Goal: Task Accomplishment & Management: Manage account settings

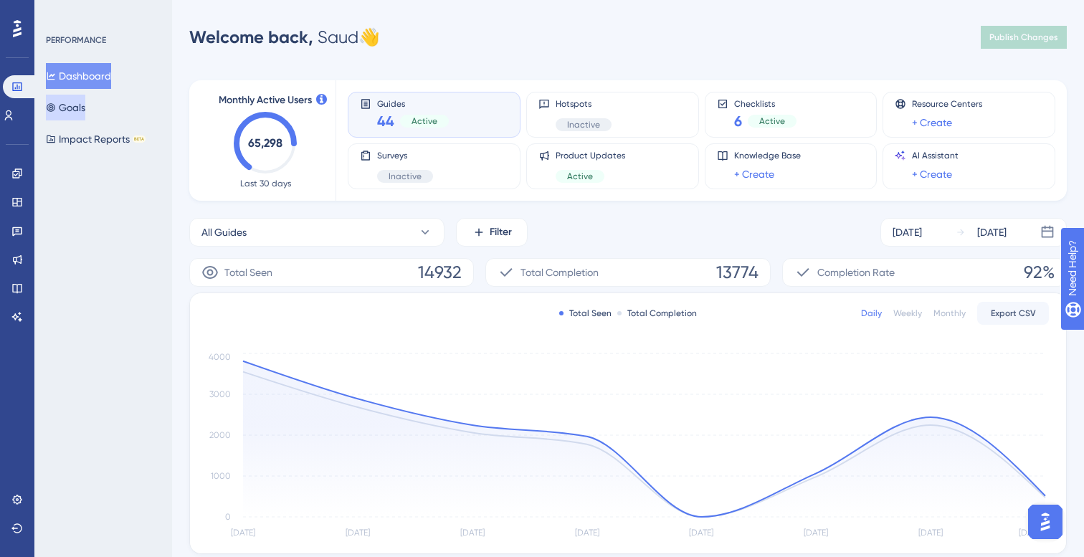
click at [85, 95] on button "Goals" at bounding box center [65, 108] width 39 height 26
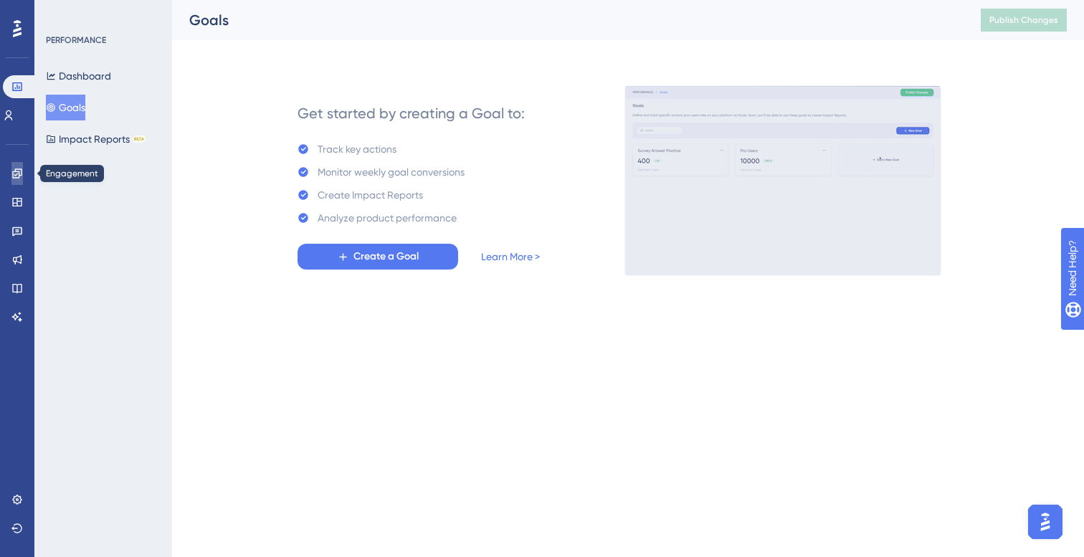
click at [12, 176] on icon at bounding box center [16, 173] width 11 height 11
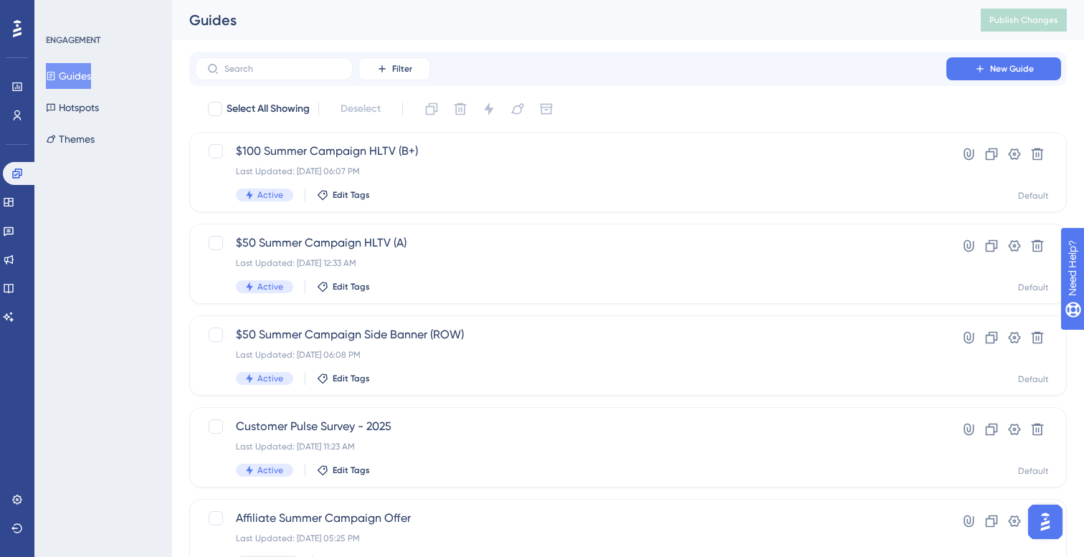
click at [89, 83] on button "Guides" at bounding box center [68, 76] width 45 height 26
click at [1002, 67] on span "New Guide" at bounding box center [1012, 68] width 44 height 11
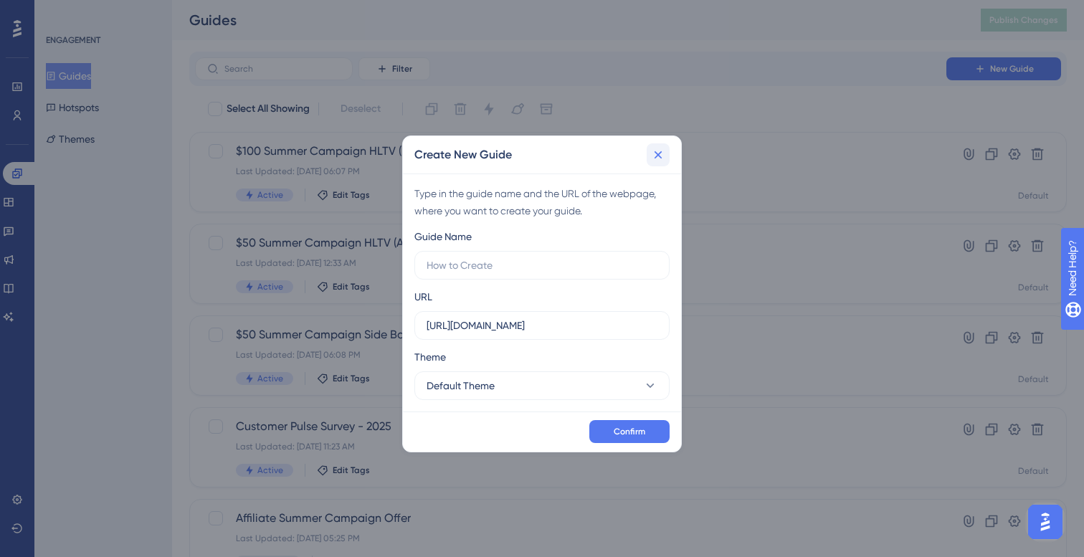
click at [655, 151] on icon at bounding box center [658, 155] width 14 height 14
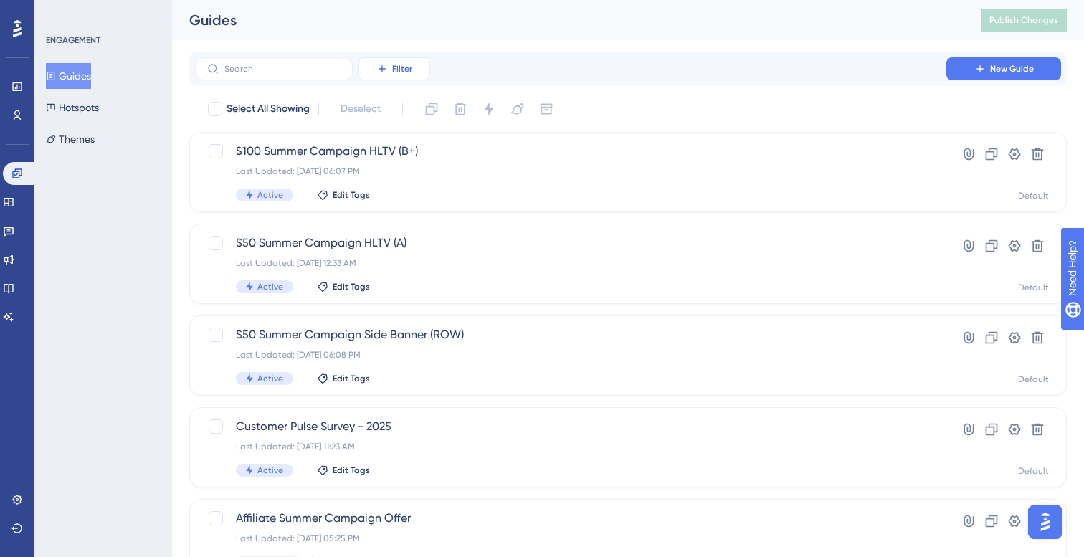
click at [396, 75] on button "Filter" at bounding box center [394, 68] width 72 height 23
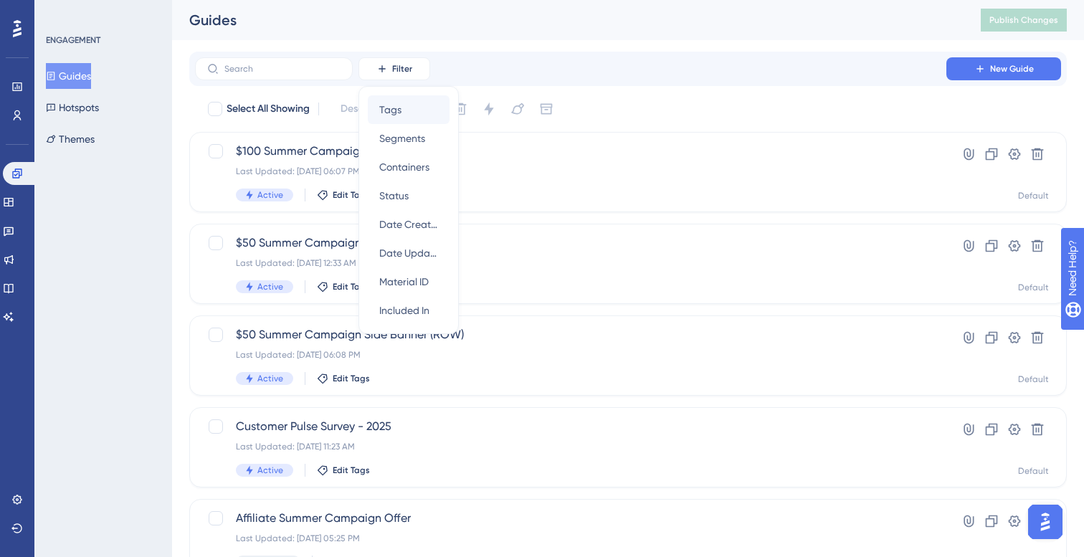
click at [414, 114] on div "Tags Tags" at bounding box center [408, 109] width 59 height 29
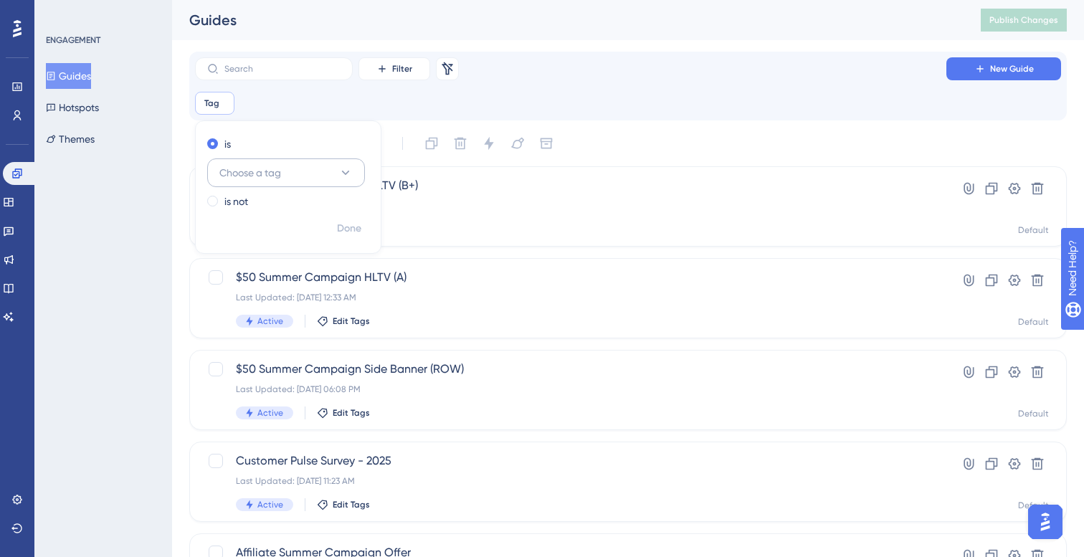
click at [330, 163] on button "Choose a tag" at bounding box center [286, 172] width 158 height 29
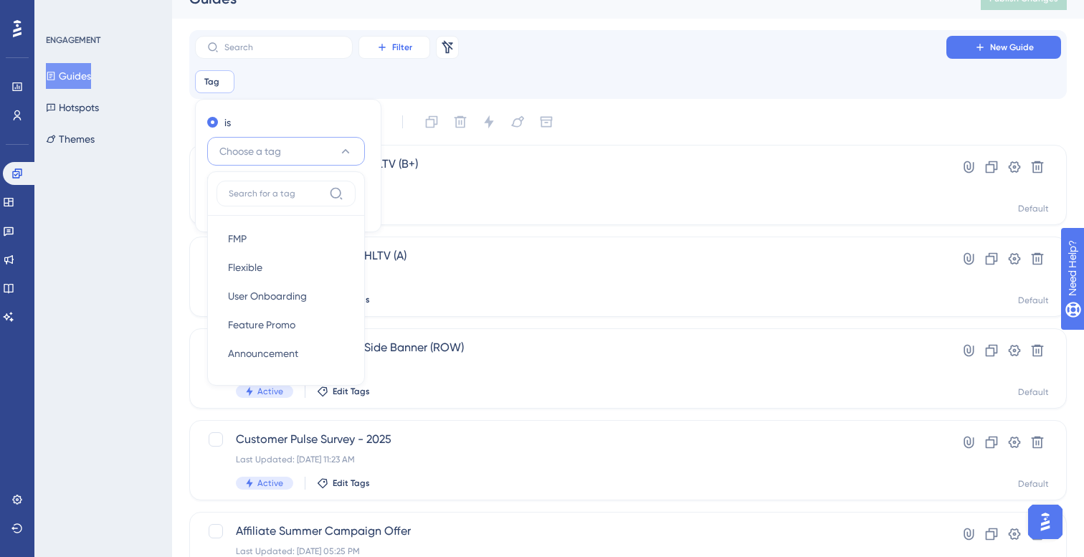
click at [409, 45] on span "Filter" at bounding box center [402, 47] width 20 height 11
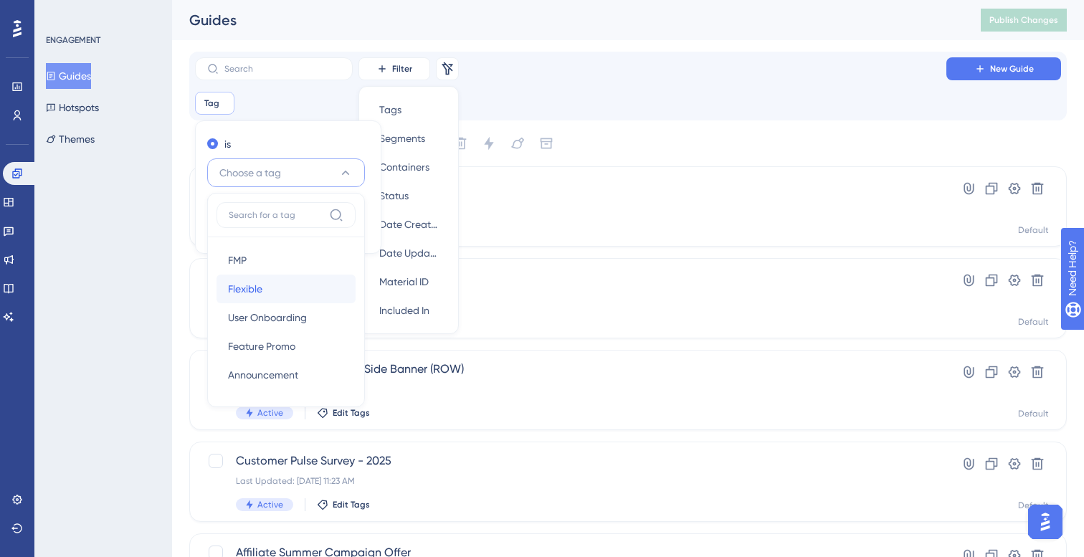
click at [267, 282] on div "Flexible Flexible" at bounding box center [286, 289] width 116 height 29
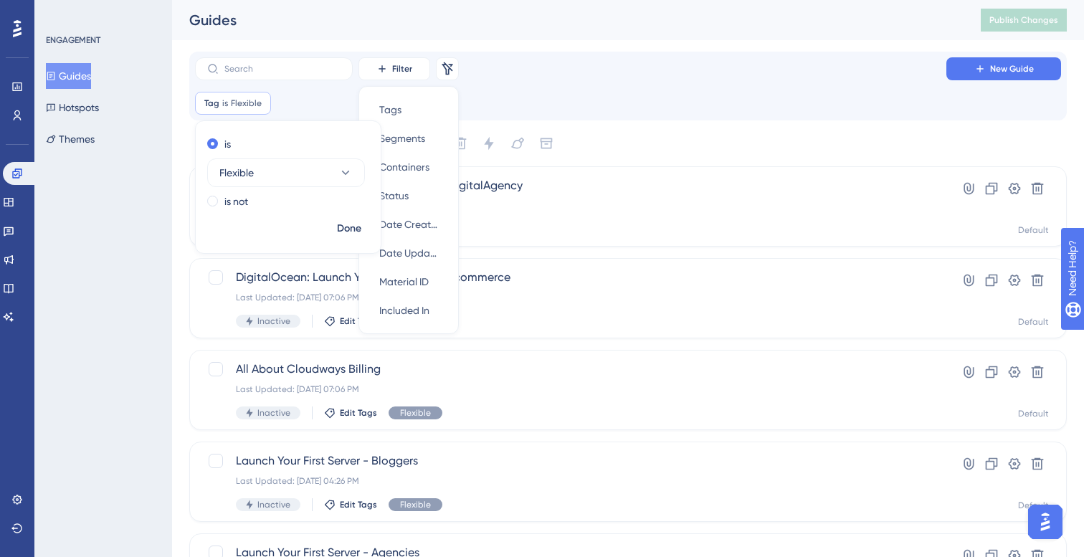
click at [608, 56] on div "Filter Tags Tags Segments Segments Containers Containers Status Status Date Cre…" at bounding box center [627, 86] width 877 height 69
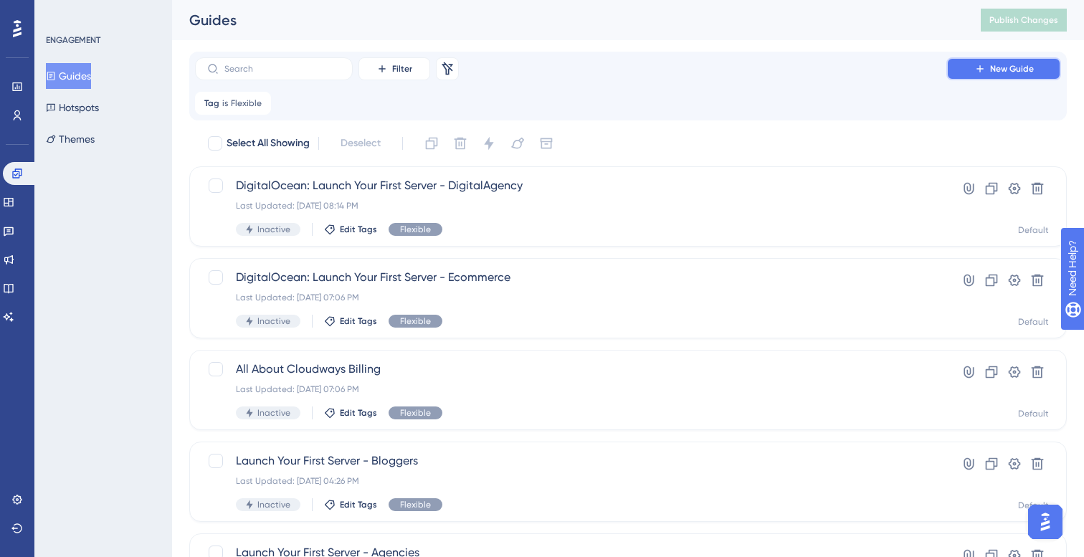
click at [1001, 71] on span "New Guide" at bounding box center [1012, 68] width 44 height 11
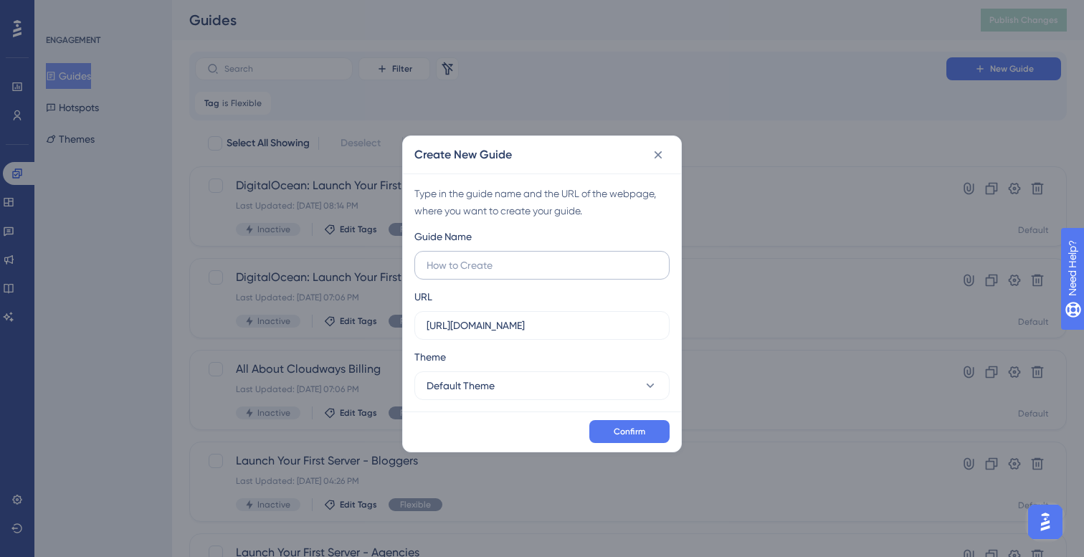
click at [491, 269] on input "text" at bounding box center [542, 265] width 231 height 16
type input "Classic Sunset Banner"
click at [624, 382] on button "Default Theme" at bounding box center [541, 385] width 255 height 29
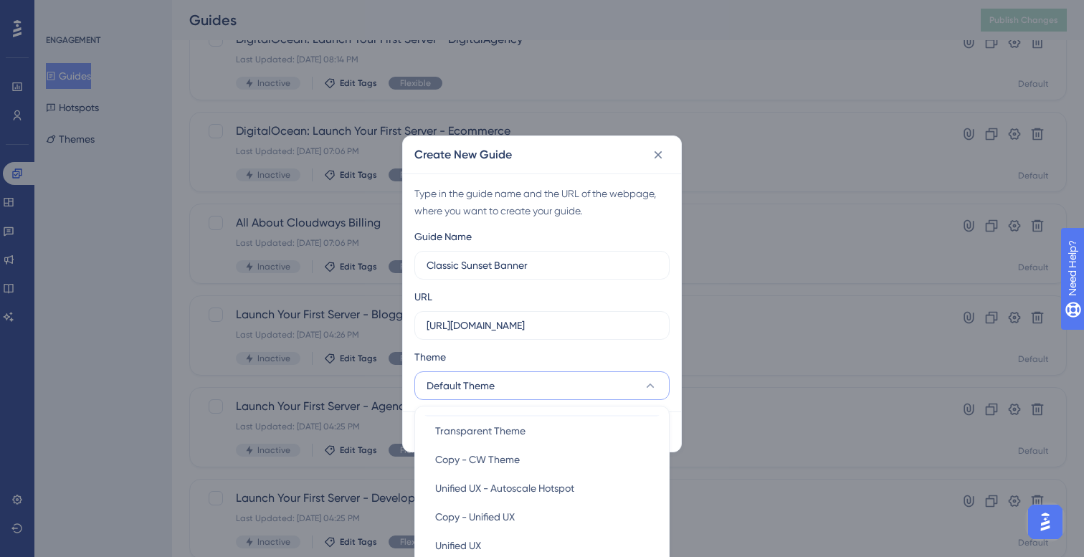
scroll to position [247, 0]
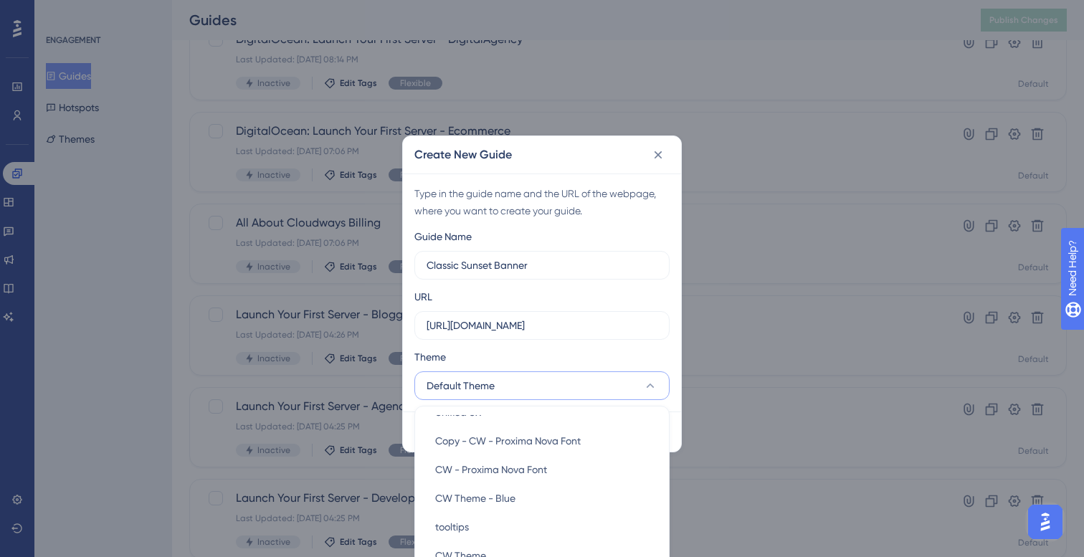
click at [639, 389] on button "Default Theme" at bounding box center [541, 385] width 255 height 29
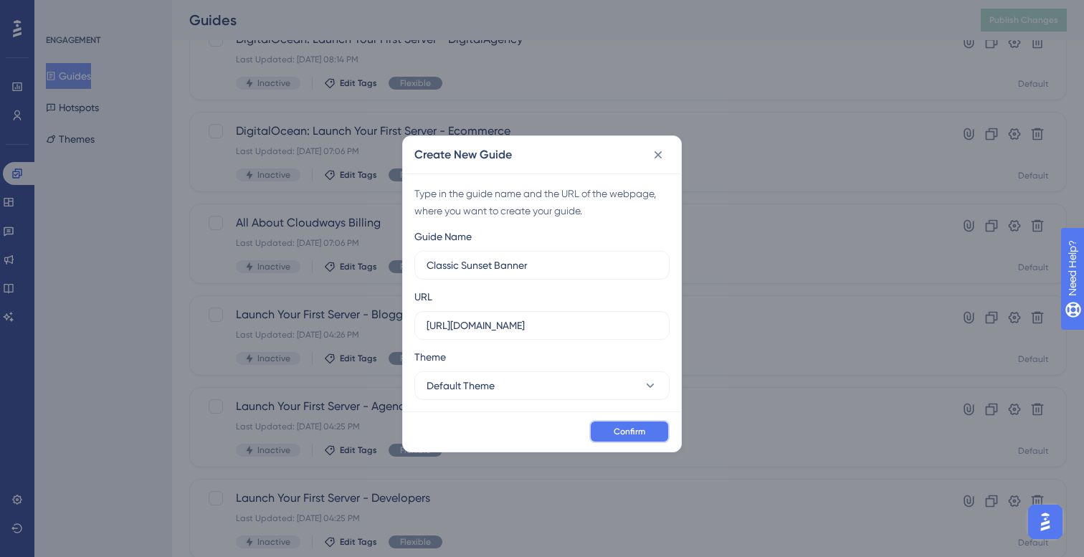
click at [640, 424] on button "Confirm" at bounding box center [629, 431] width 80 height 23
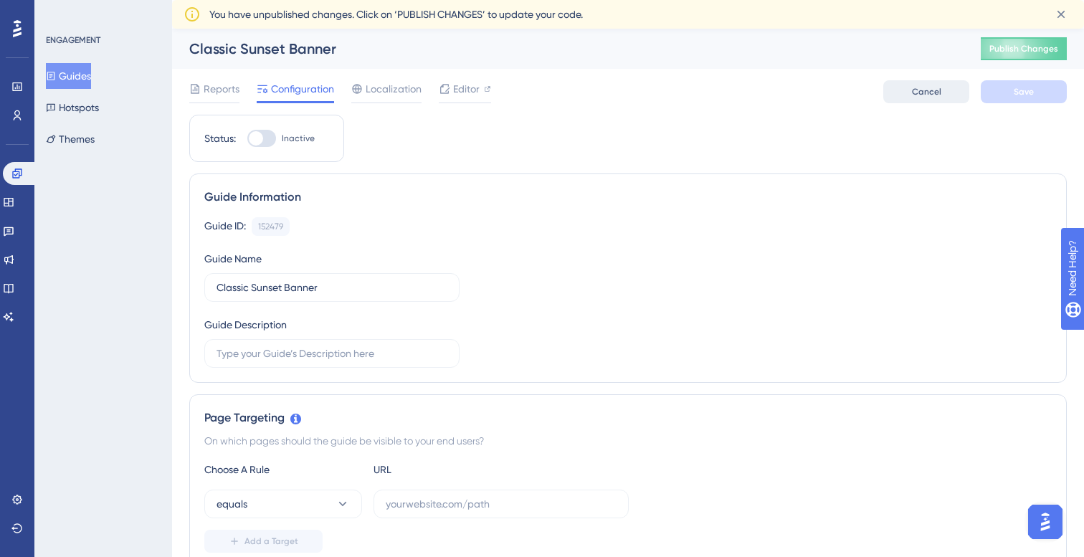
click at [926, 95] on span "Cancel" at bounding box center [926, 91] width 29 height 11
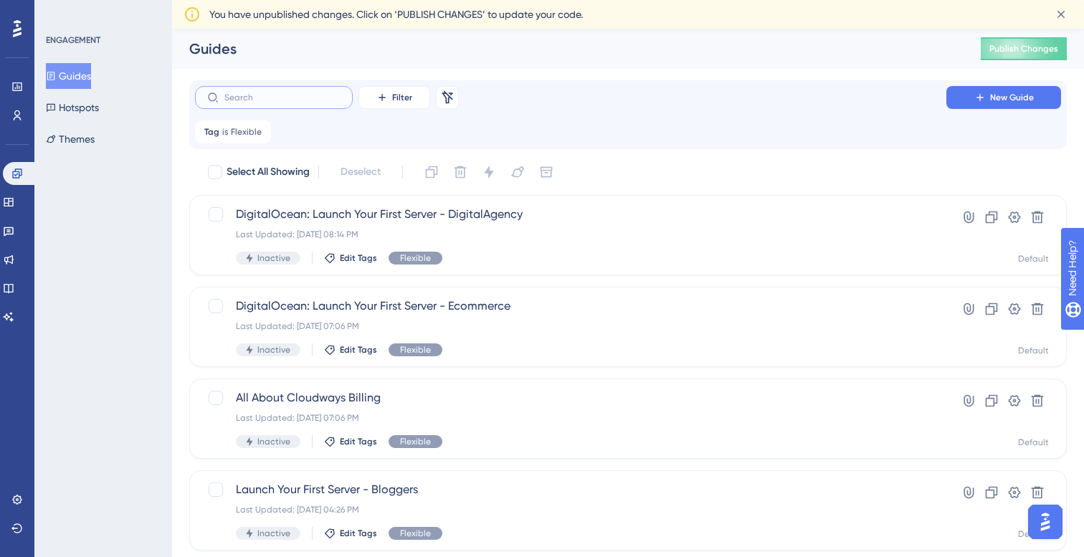
click at [295, 102] on input "text" at bounding box center [282, 97] width 116 height 10
type input "su"
checkbox input "true"
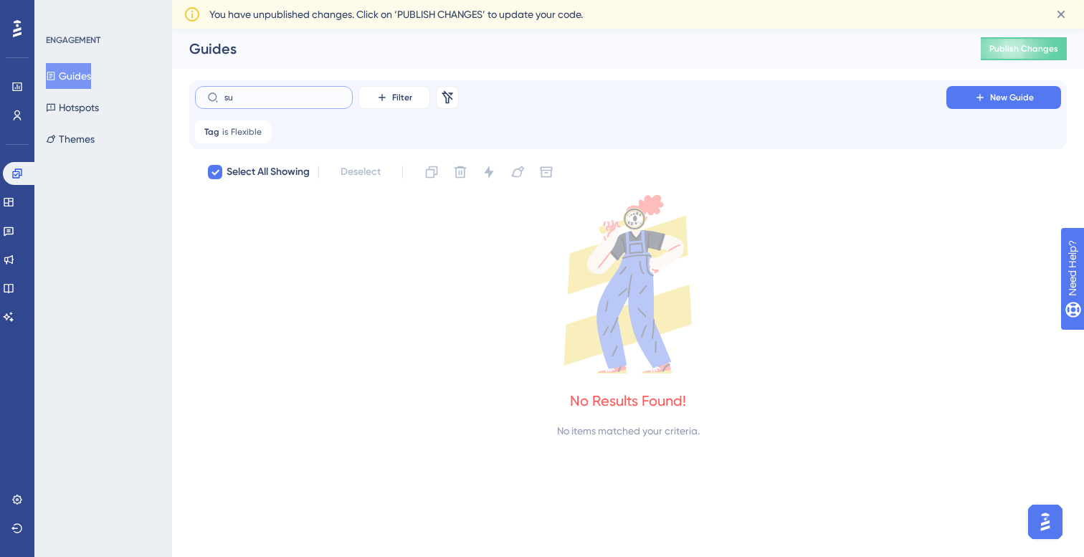
type input "s"
checkbox input "false"
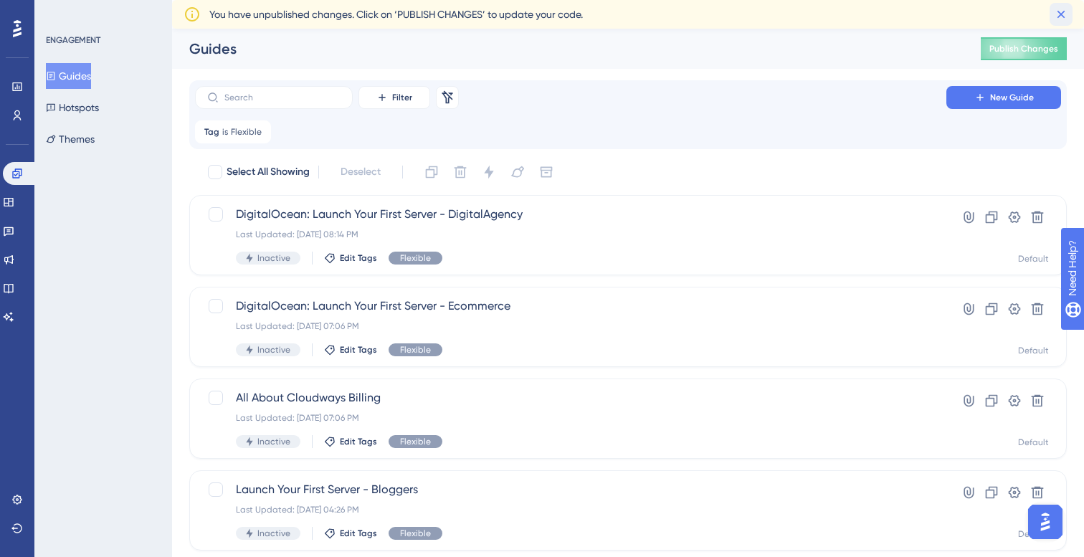
click at [1058, 16] on icon at bounding box center [1061, 15] width 8 height 8
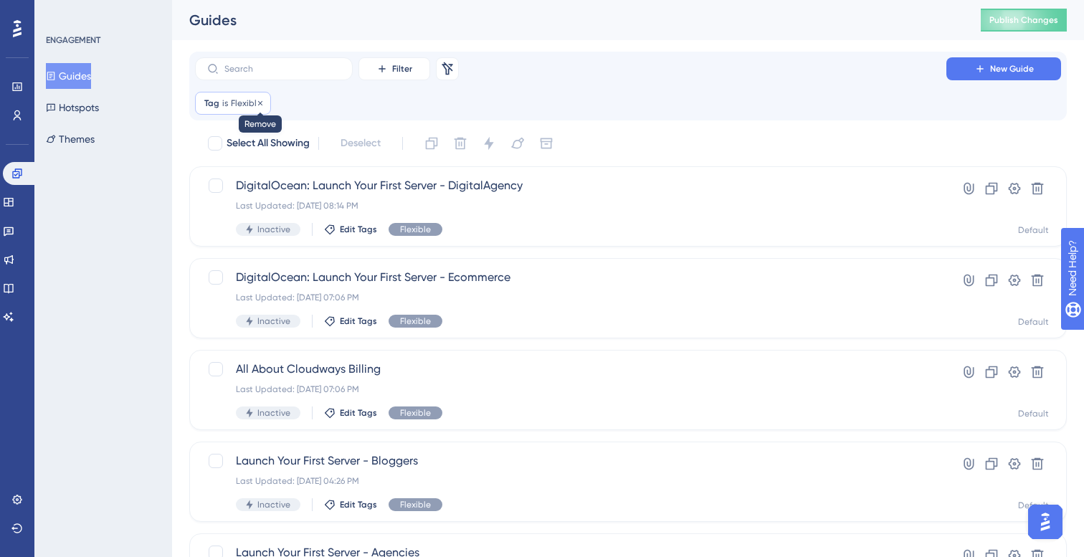
click at [260, 102] on icon at bounding box center [260, 103] width 9 height 9
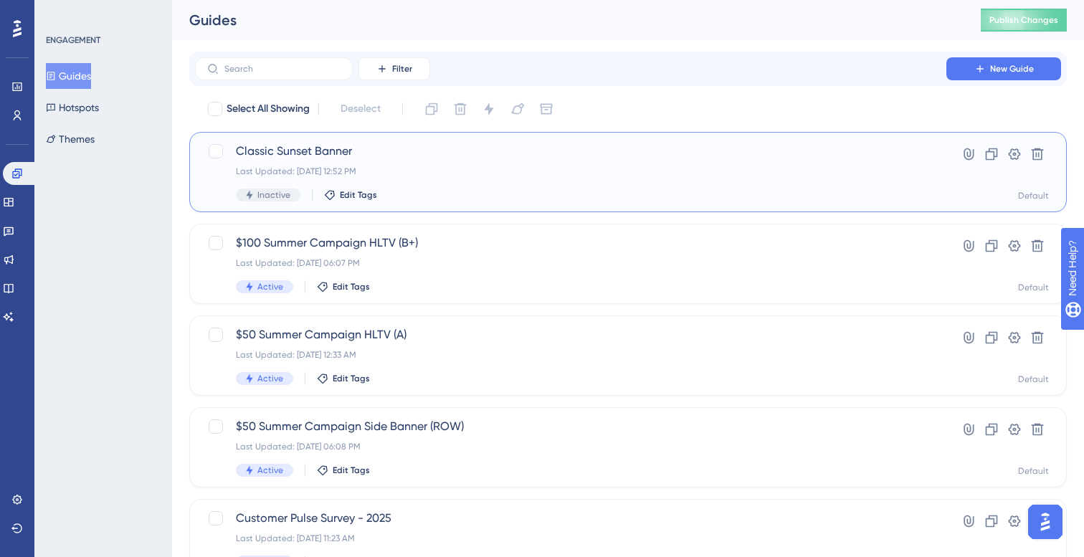
click at [566, 143] on span "Classic Sunset Banner" at bounding box center [571, 151] width 670 height 17
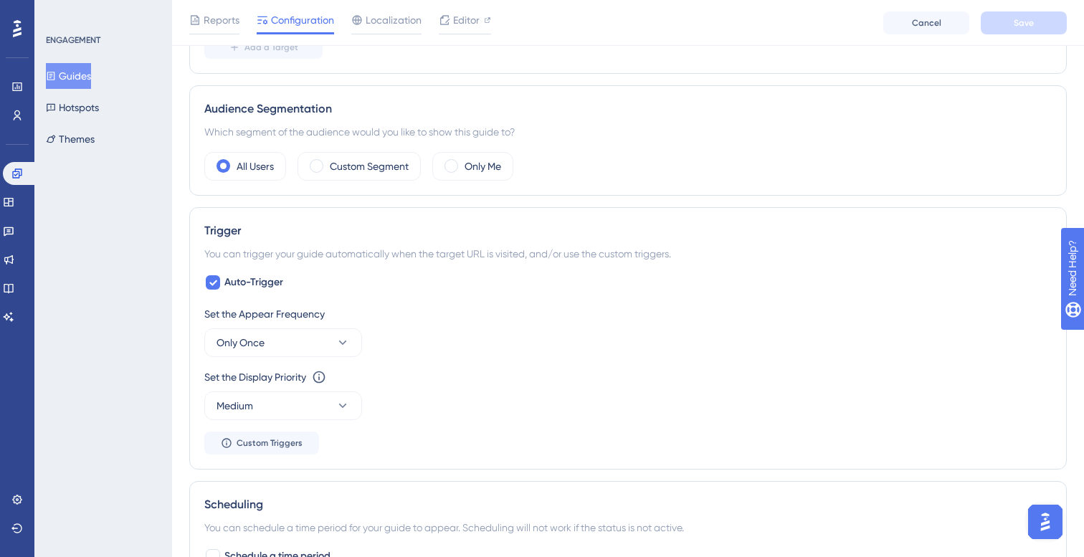
scroll to position [465, 0]
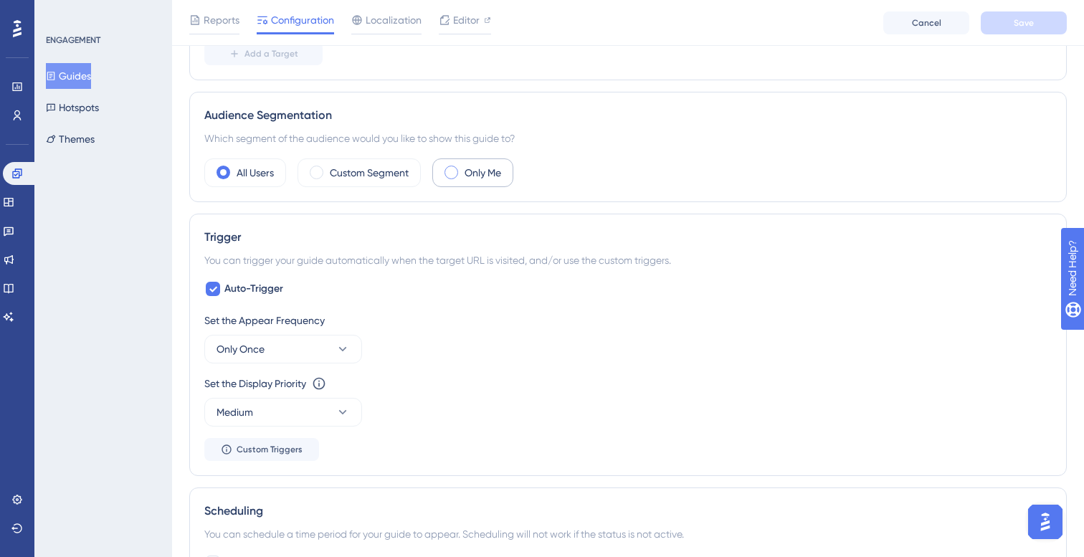
click at [451, 184] on div "Only Me" at bounding box center [472, 172] width 81 height 29
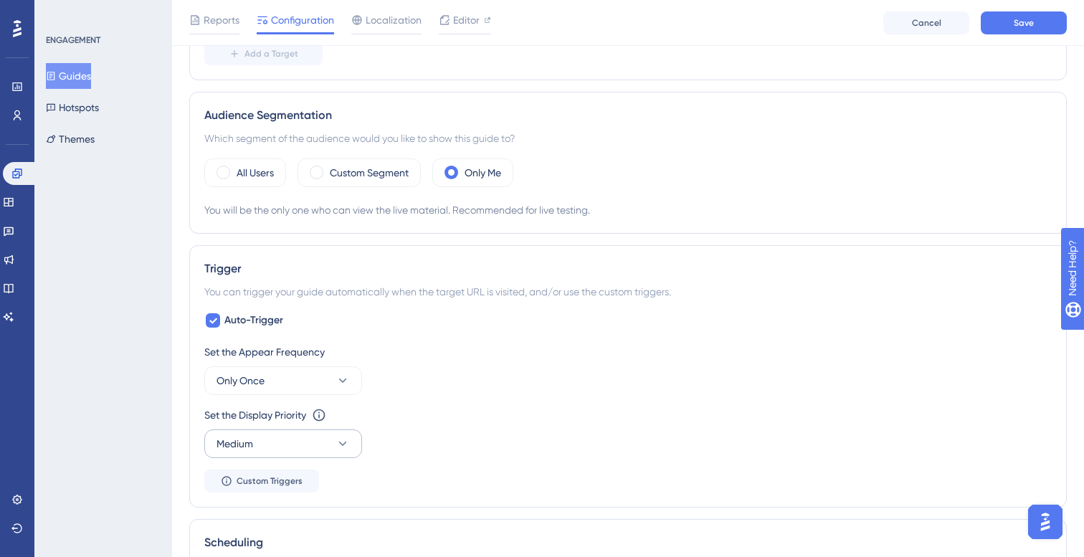
click at [331, 438] on button "Medium" at bounding box center [283, 443] width 158 height 29
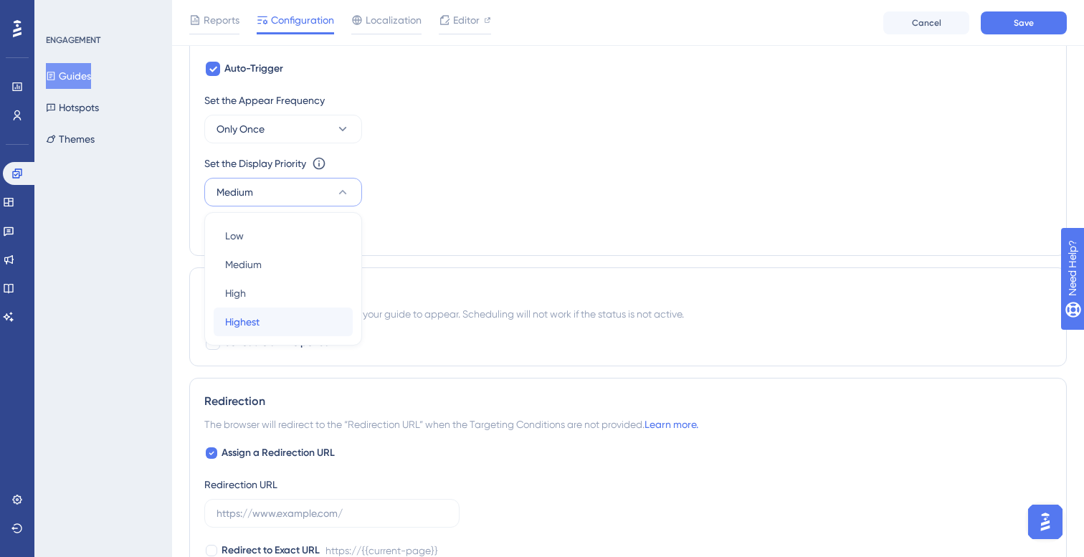
click at [290, 318] on div "Highest Highest" at bounding box center [283, 322] width 116 height 29
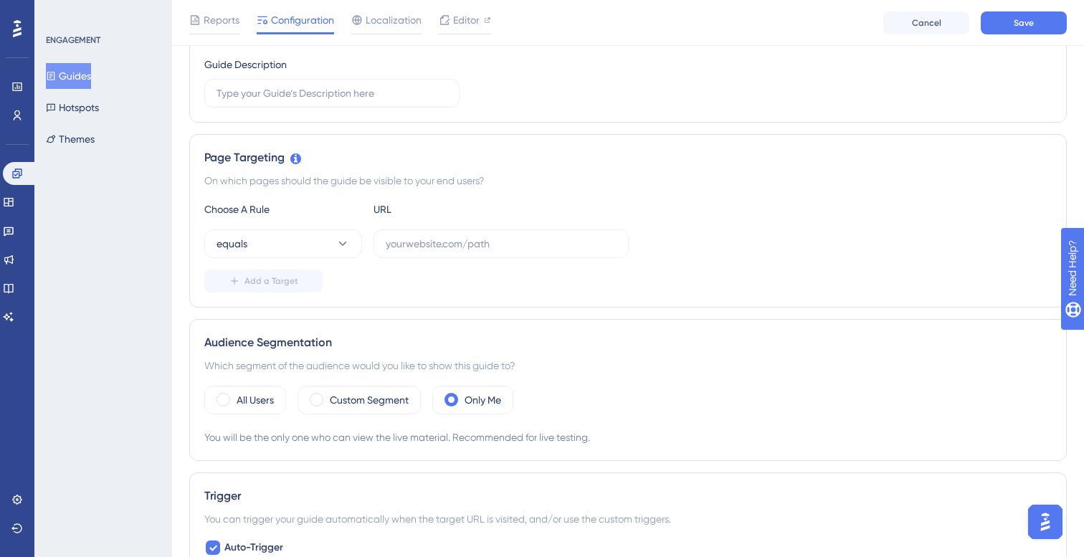
scroll to position [245, 0]
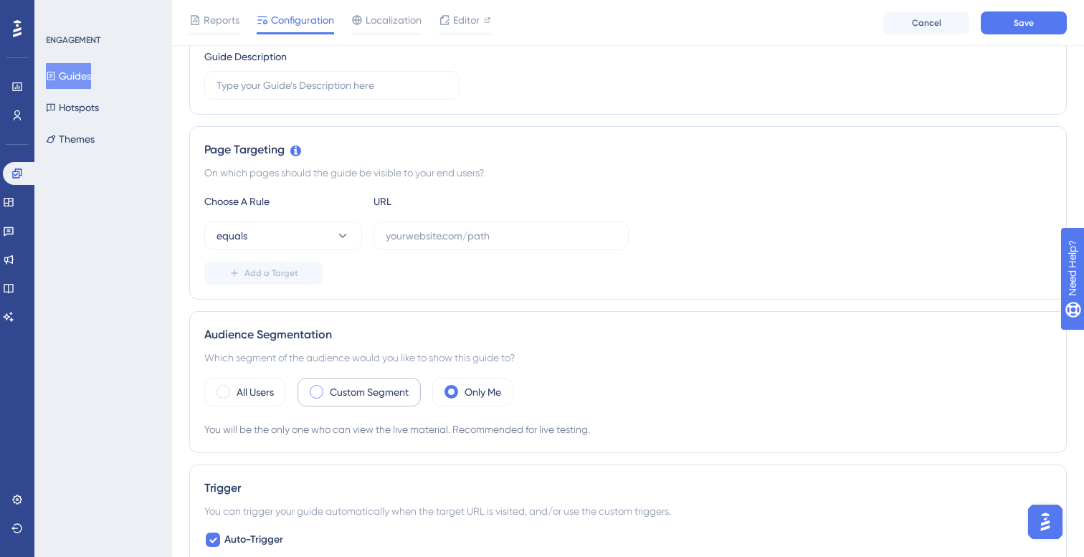
click at [358, 401] on div "Custom Segment" at bounding box center [359, 392] width 123 height 29
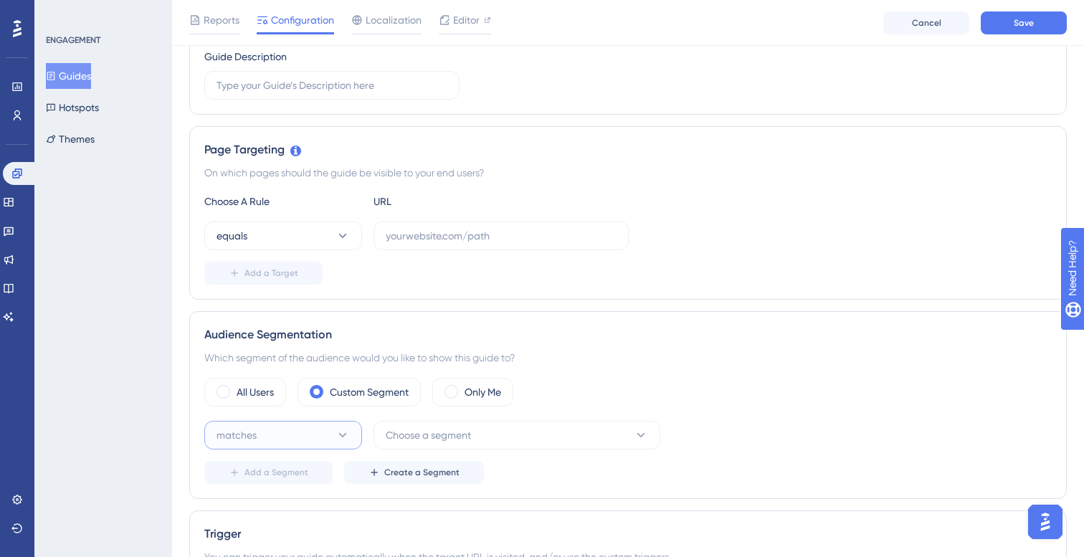
click at [348, 432] on icon at bounding box center [342, 435] width 14 height 14
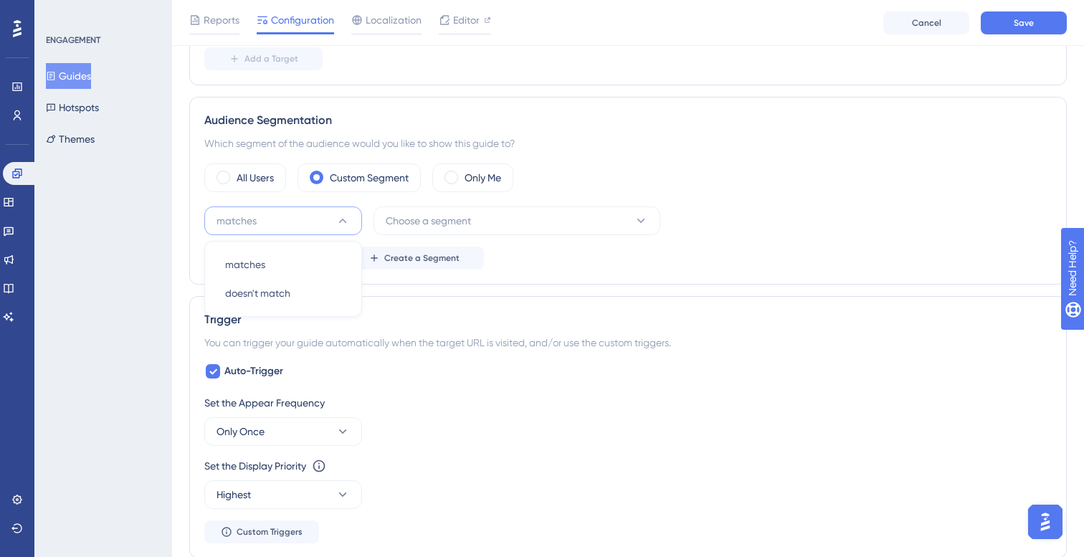
click at [347, 215] on icon at bounding box center [342, 221] width 14 height 14
click at [462, 225] on span "Choose a segment" at bounding box center [428, 220] width 85 height 17
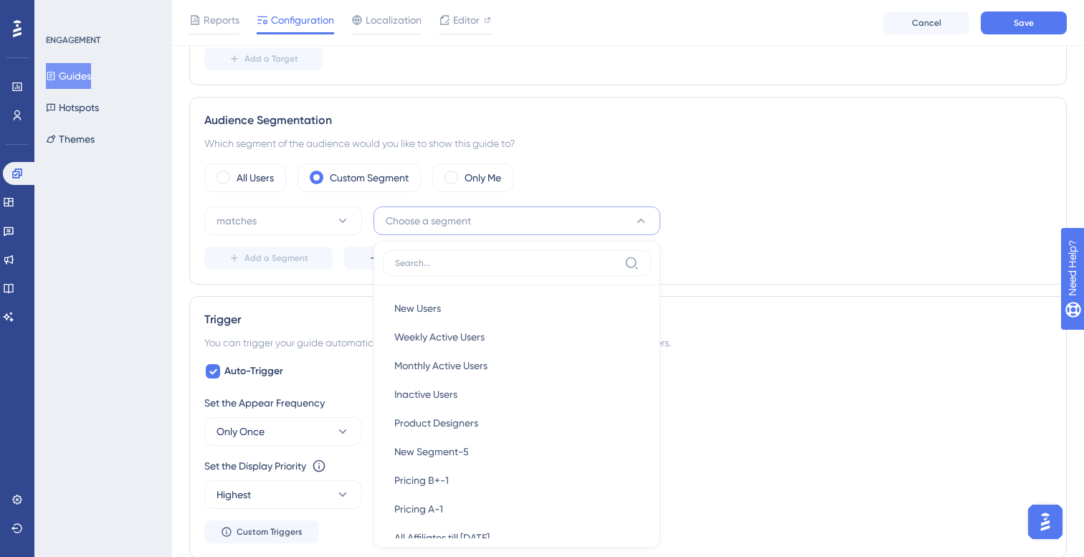
scroll to position [555, 0]
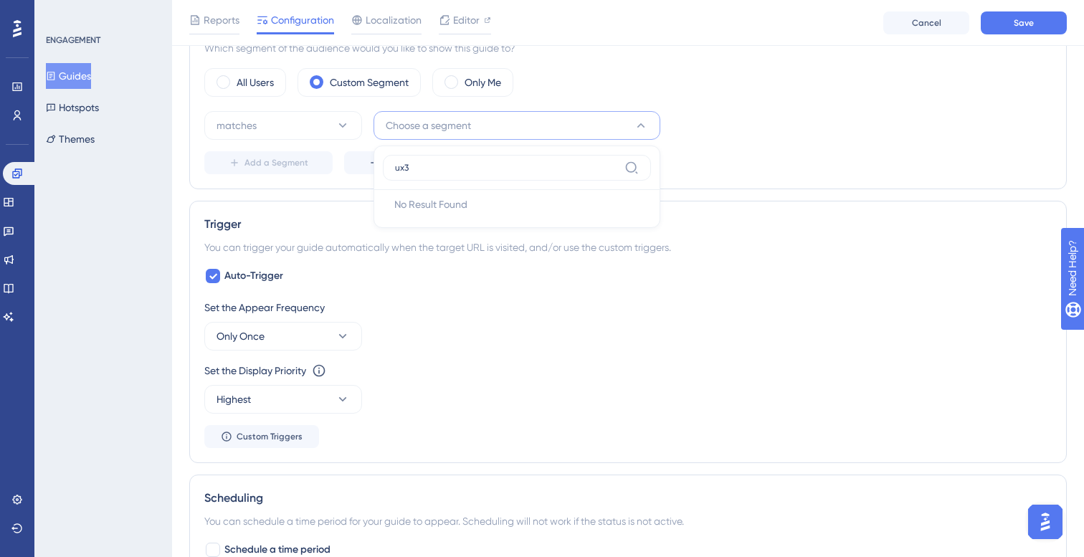
type input "ux"
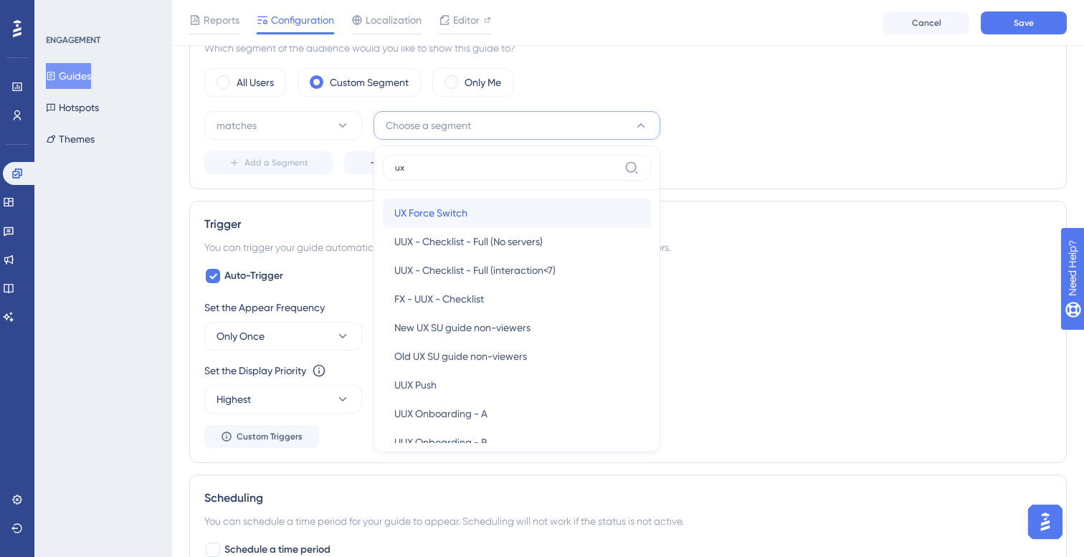
click at [506, 212] on div "UX Force Switch UX Force Switch" at bounding box center [516, 213] width 245 height 29
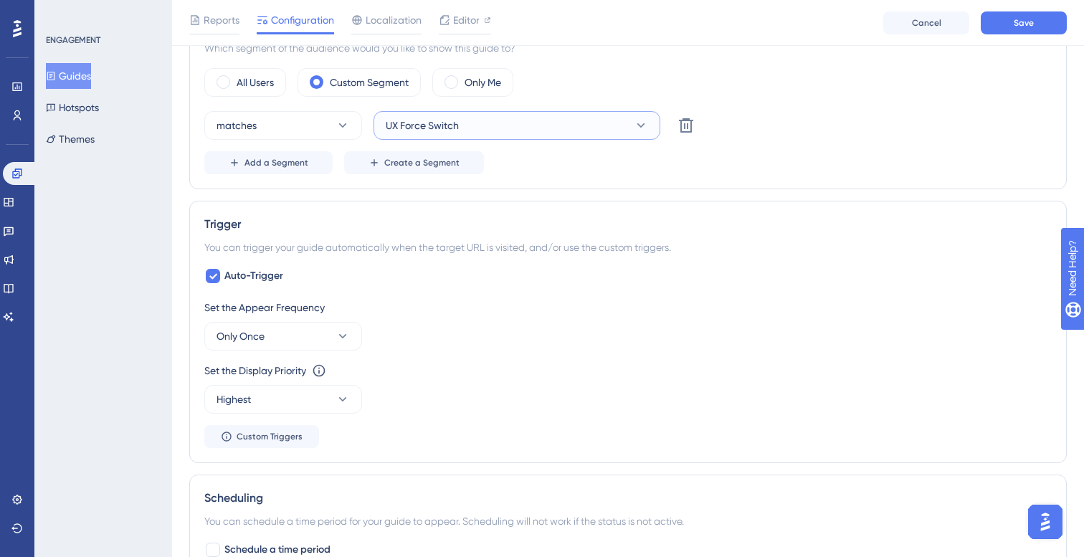
click at [562, 134] on button "UX Force Switch" at bounding box center [516, 125] width 287 height 29
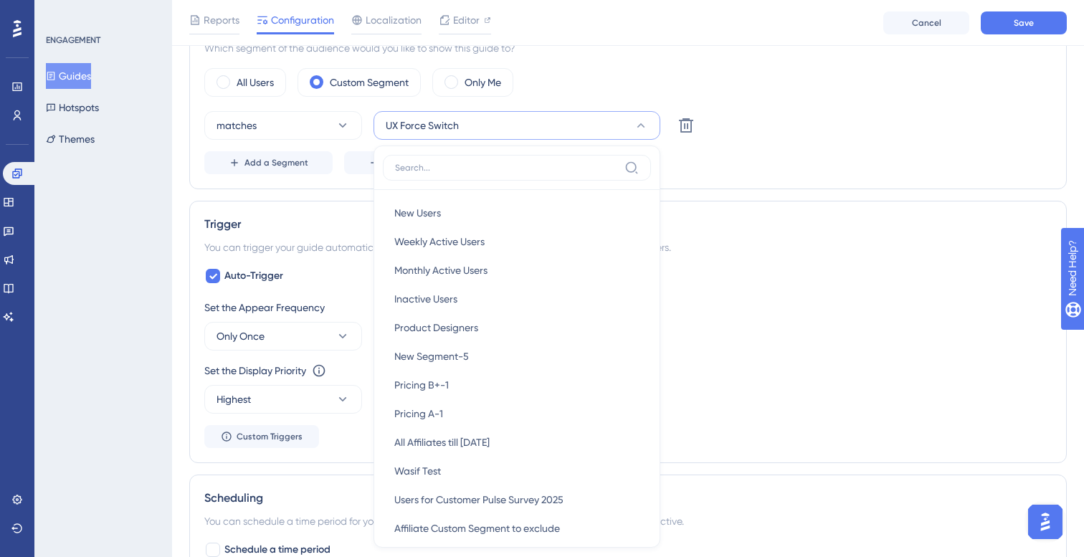
scroll to position [604, 0]
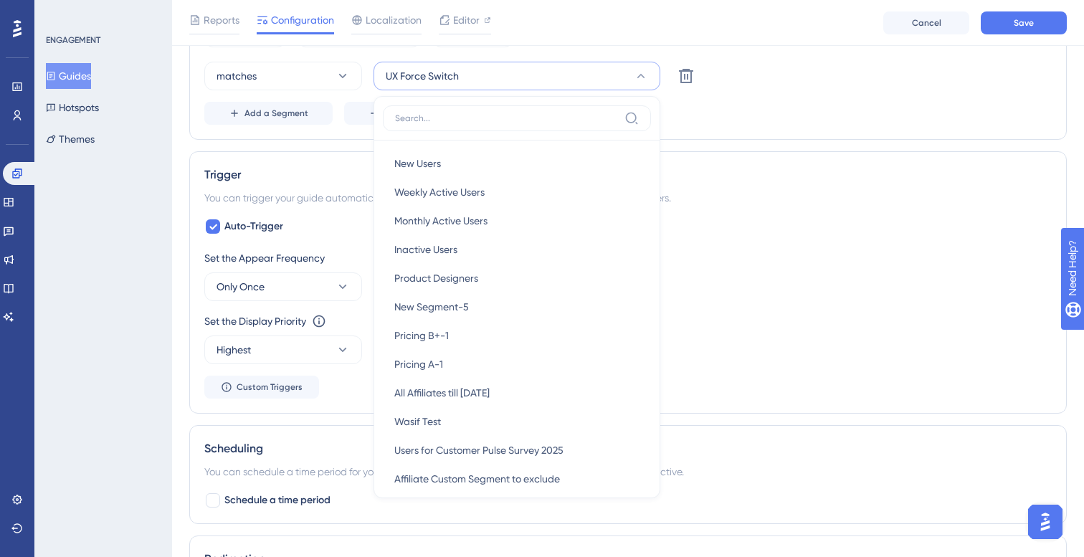
click at [673, 108] on div "Add a Segment Create a Segment" at bounding box center [627, 113] width 847 height 23
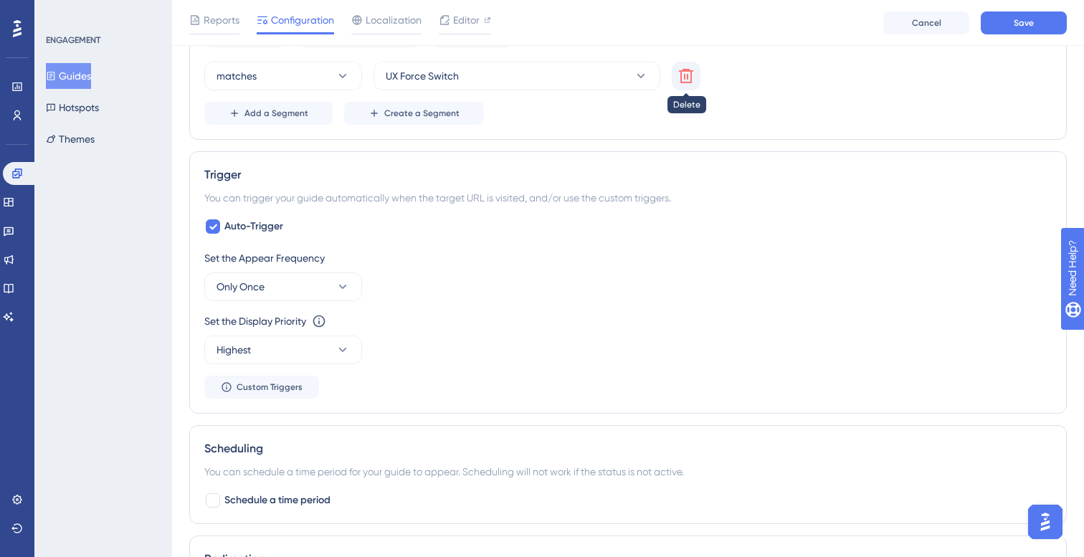
click at [685, 82] on icon at bounding box center [686, 76] width 14 height 14
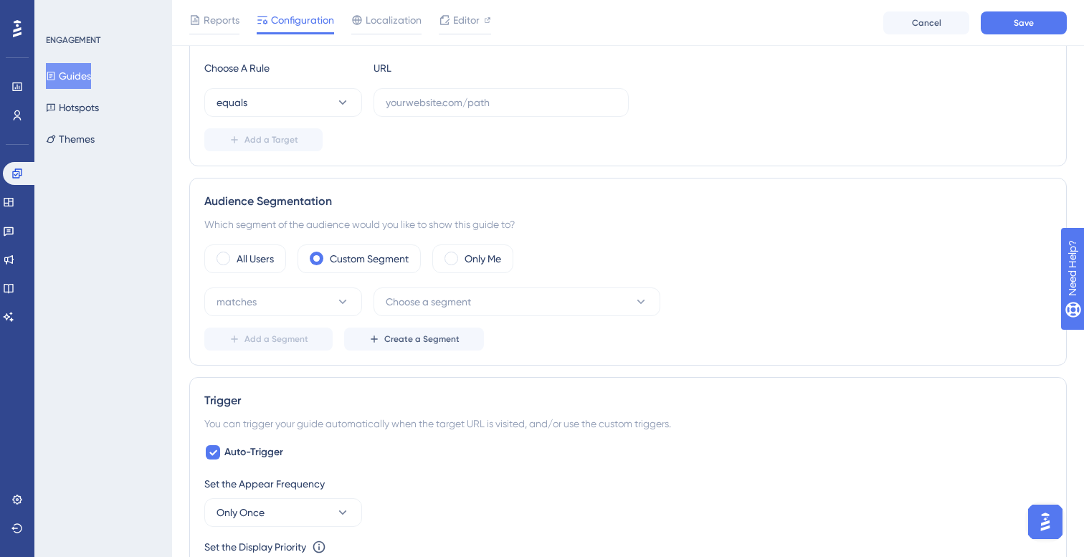
scroll to position [380, 0]
click at [272, 265] on label "All Users" at bounding box center [255, 257] width 37 height 17
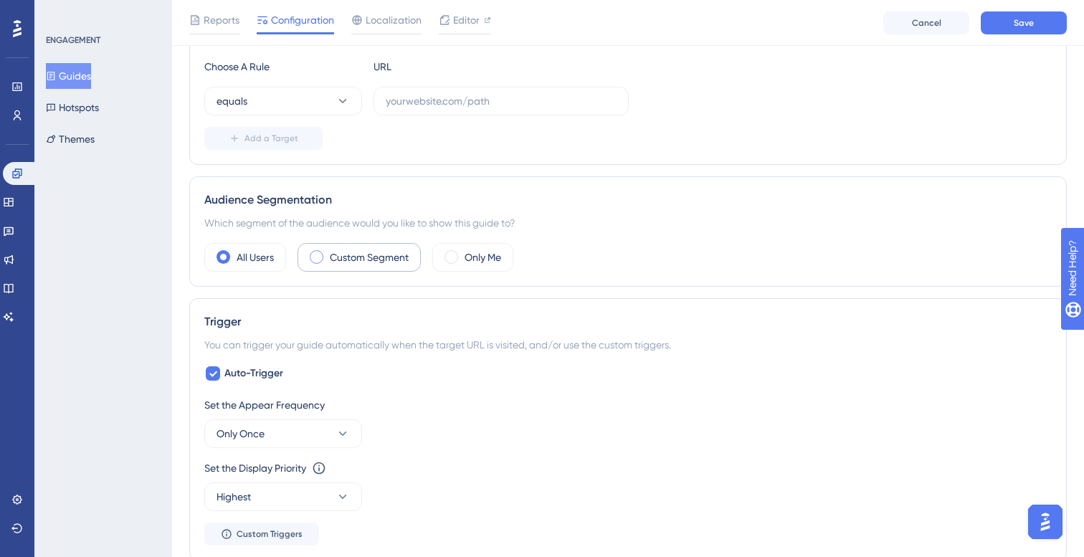
click at [358, 252] on label "Custom Segment" at bounding box center [369, 257] width 79 height 17
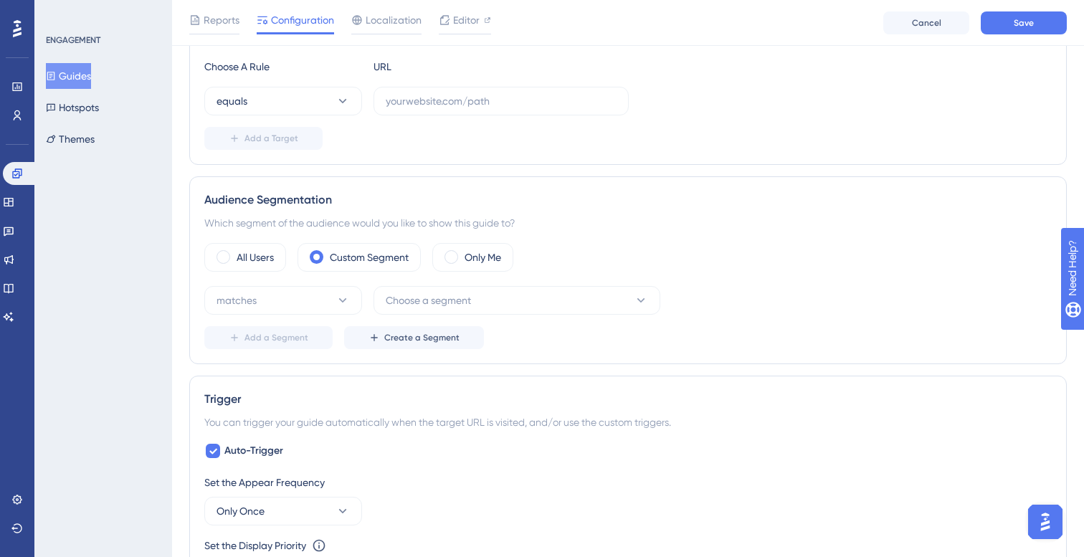
click at [79, 74] on button "Guides" at bounding box center [68, 76] width 45 height 26
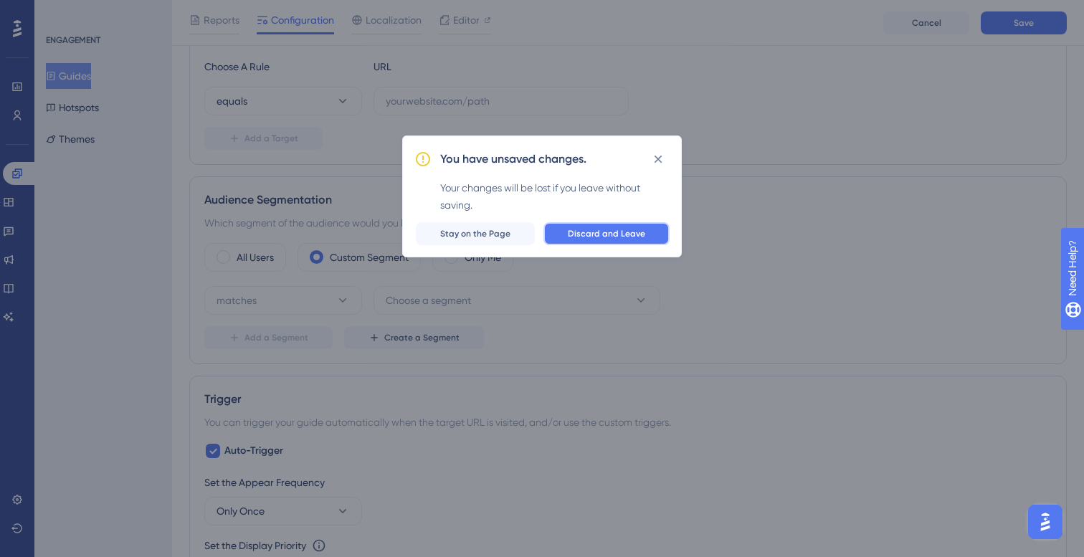
click at [629, 241] on button "Discard and Leave" at bounding box center [606, 233] width 126 height 23
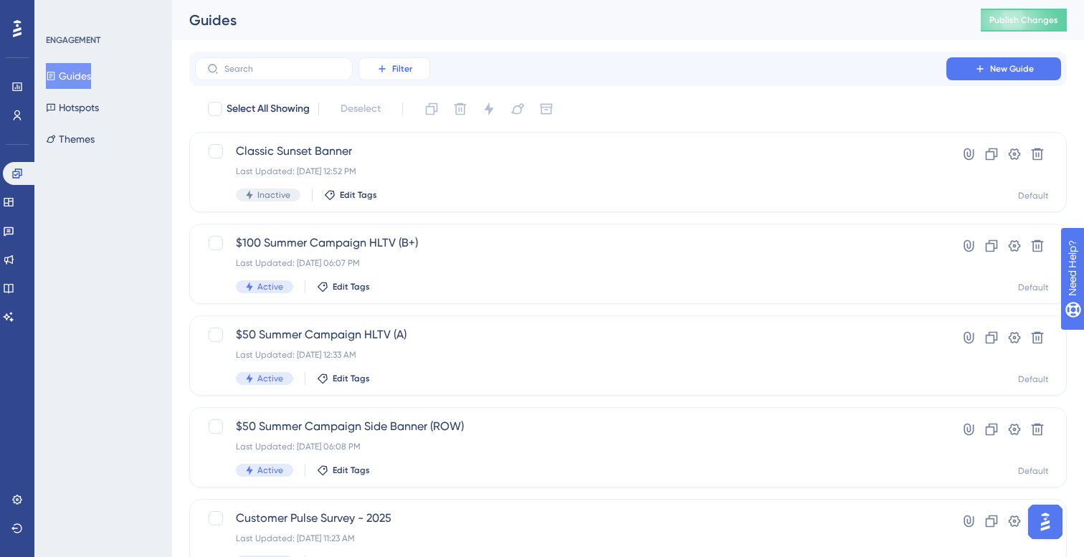
click at [424, 69] on button "Filter" at bounding box center [394, 68] width 72 height 23
click at [421, 67] on button "Filter" at bounding box center [394, 68] width 72 height 23
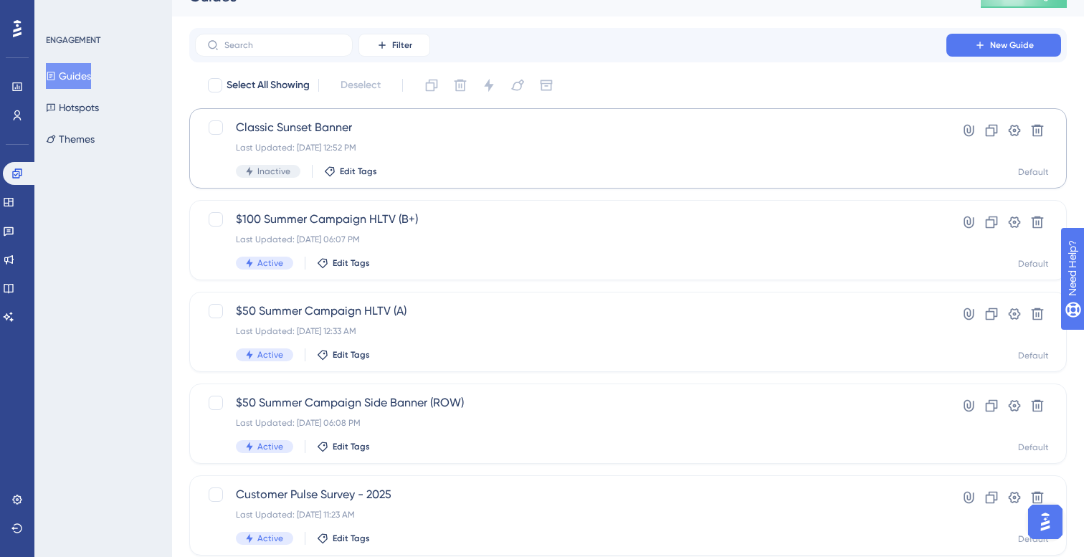
scroll to position [34, 0]
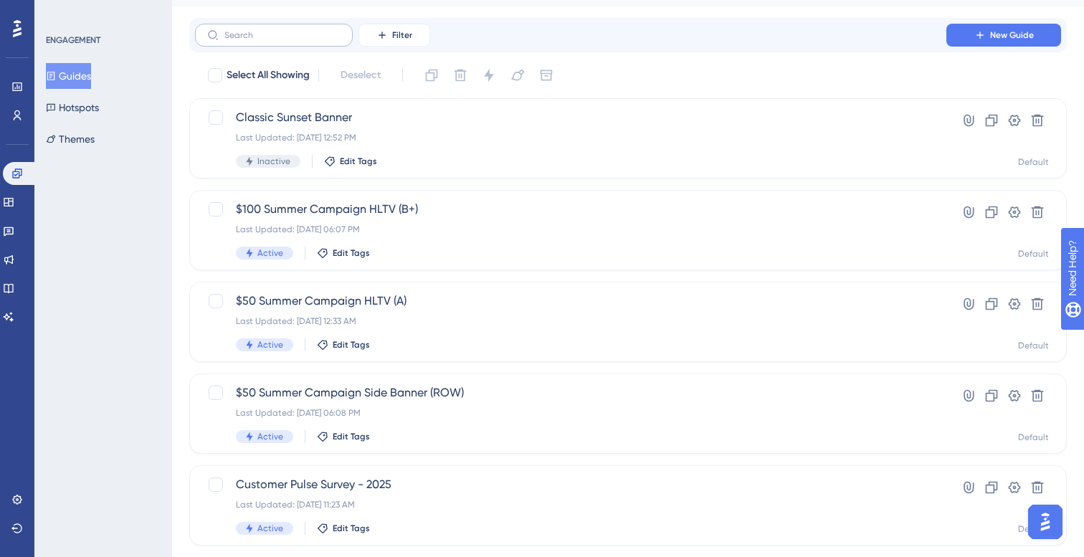
click at [320, 27] on label at bounding box center [274, 35] width 158 height 23
click at [320, 30] on input "text" at bounding box center [282, 35] width 116 height 10
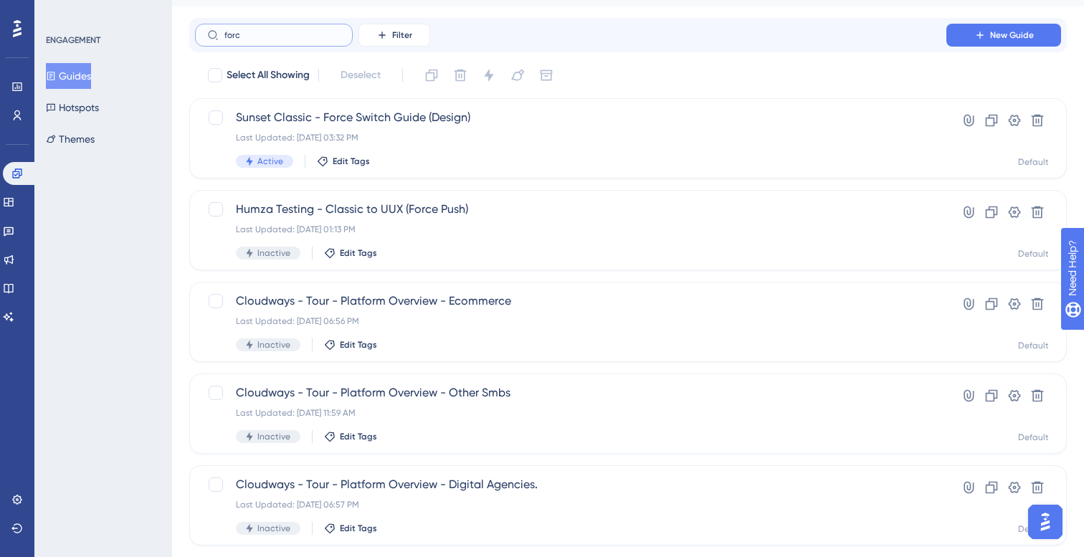
scroll to position [0, 0]
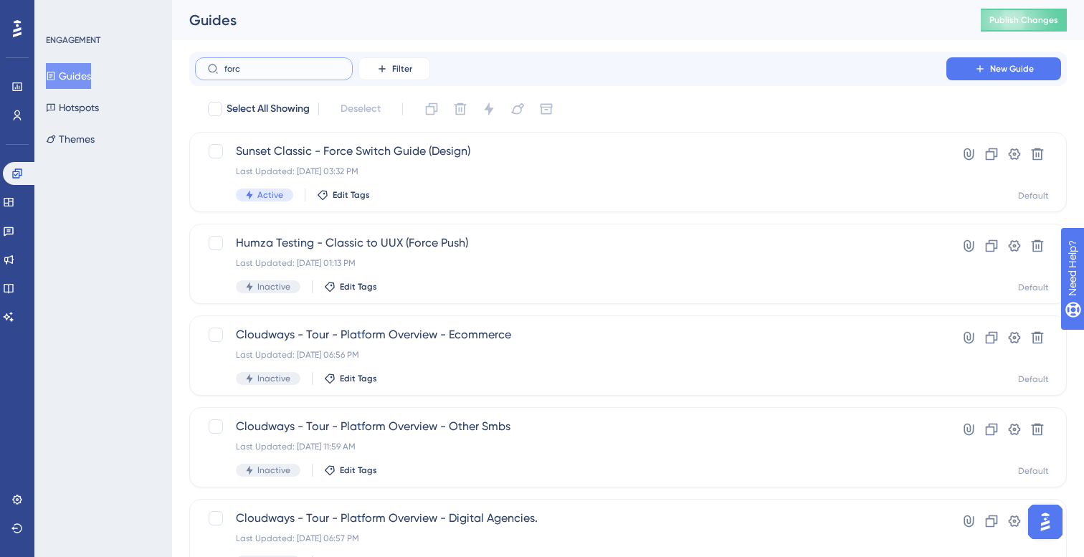
type input "force"
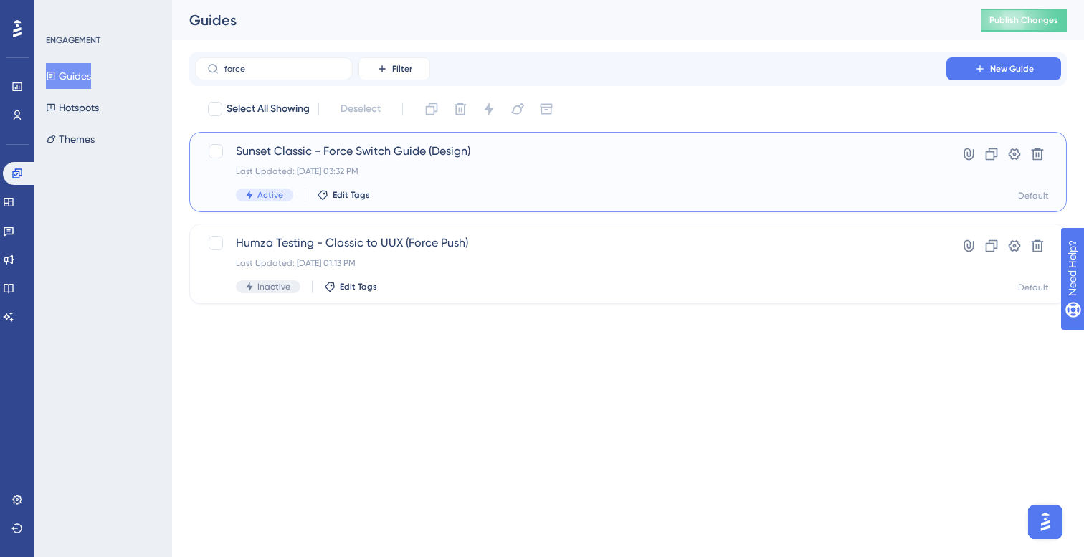
click at [475, 163] on div "Sunset Classic - Force Switch Guide (Design) Last Updated: [DATE] 03:32 PM Acti…" at bounding box center [571, 172] width 670 height 59
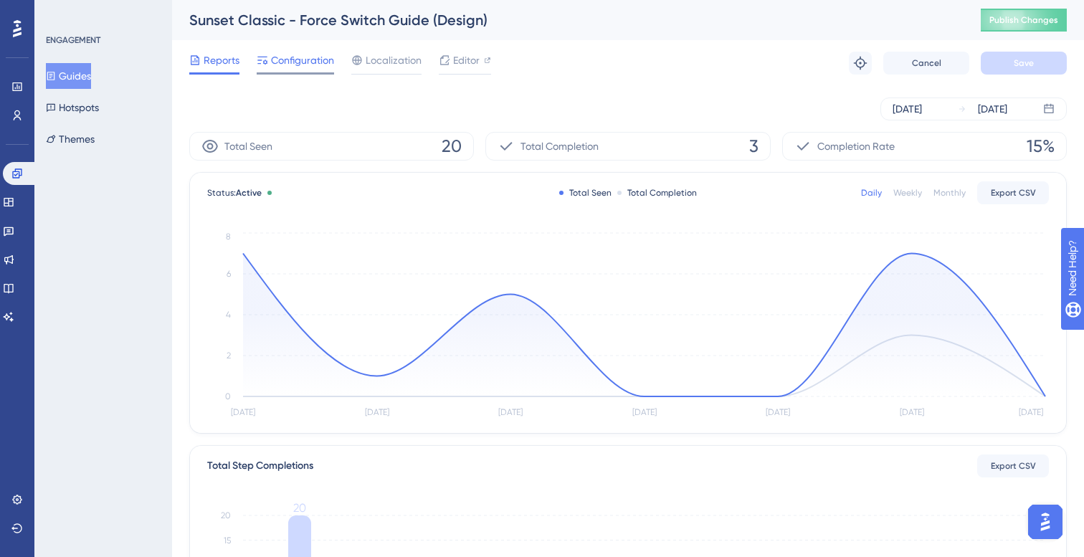
click at [318, 57] on span "Configuration" at bounding box center [302, 60] width 63 height 17
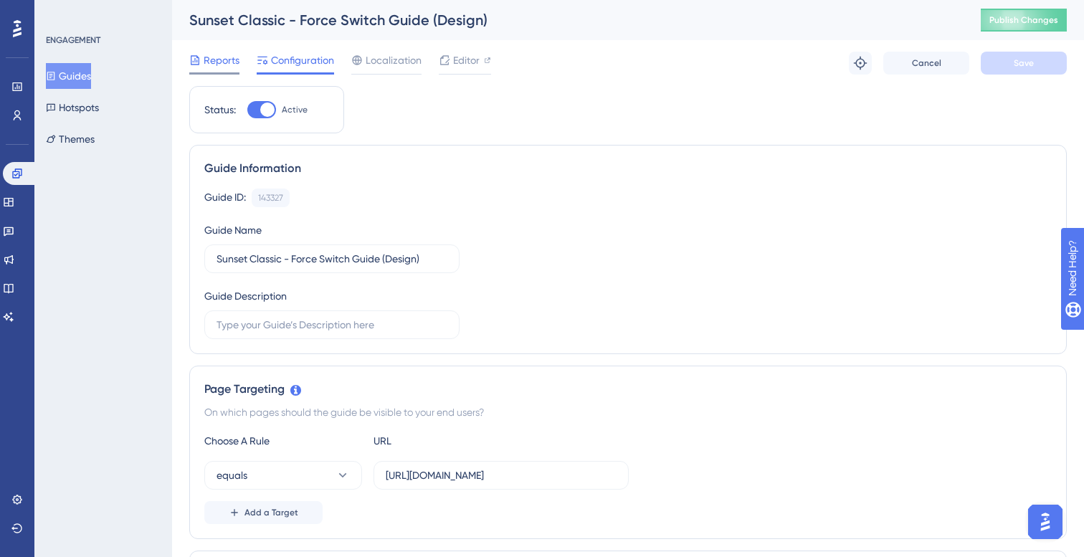
click at [220, 59] on span "Reports" at bounding box center [222, 60] width 36 height 17
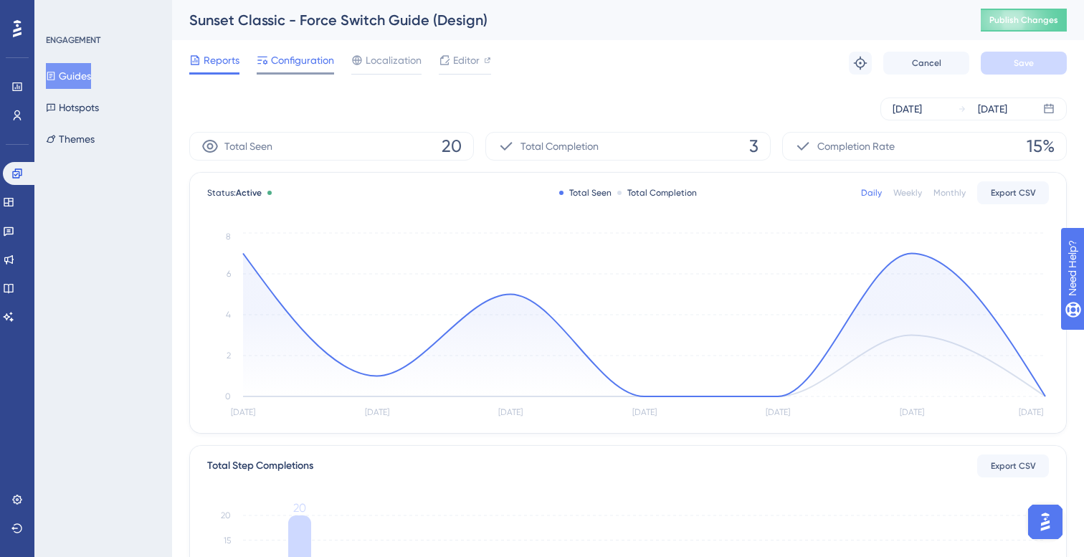
click at [327, 61] on span "Configuration" at bounding box center [302, 60] width 63 height 17
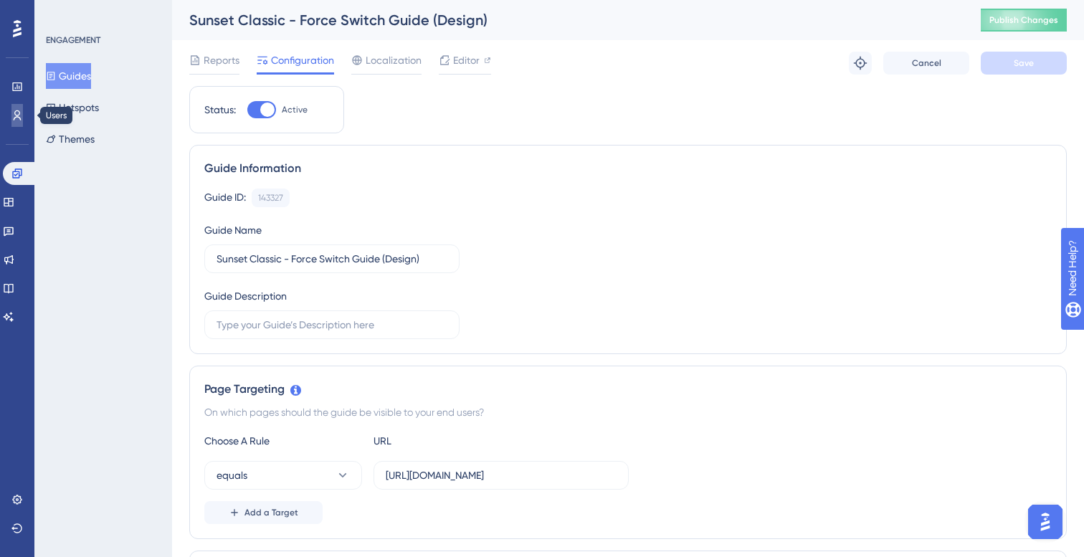
click at [21, 118] on icon at bounding box center [16, 115] width 11 height 11
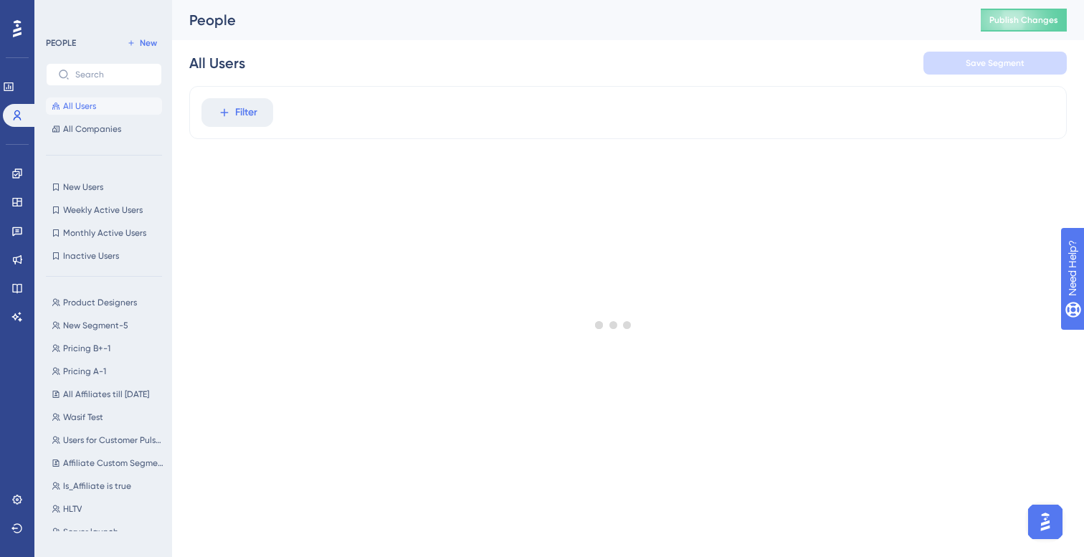
click at [230, 118] on div at bounding box center [613, 324] width 941 height 454
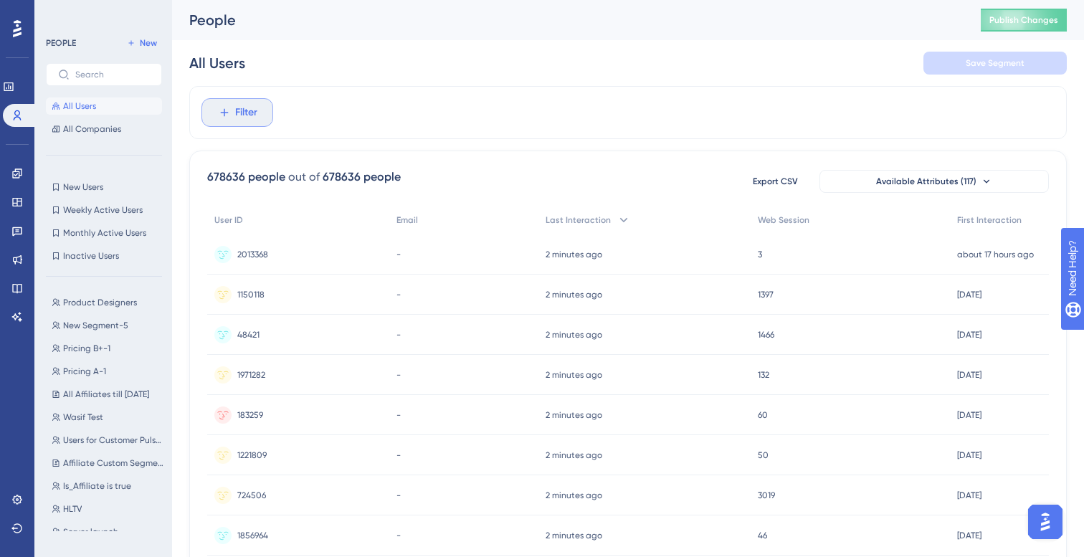
click at [249, 111] on span "Filter" at bounding box center [246, 112] width 22 height 17
type input "u"
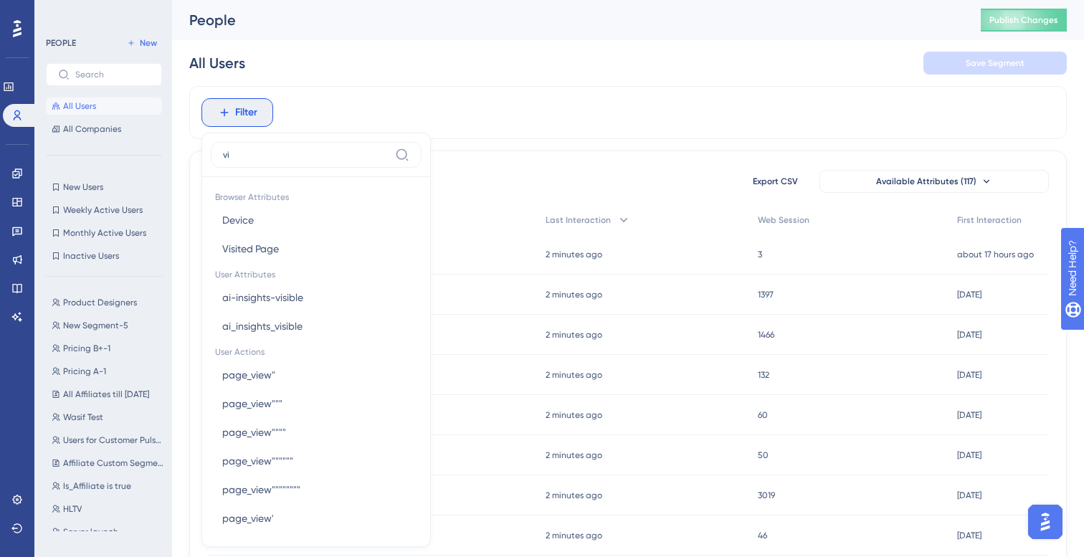
type input "v"
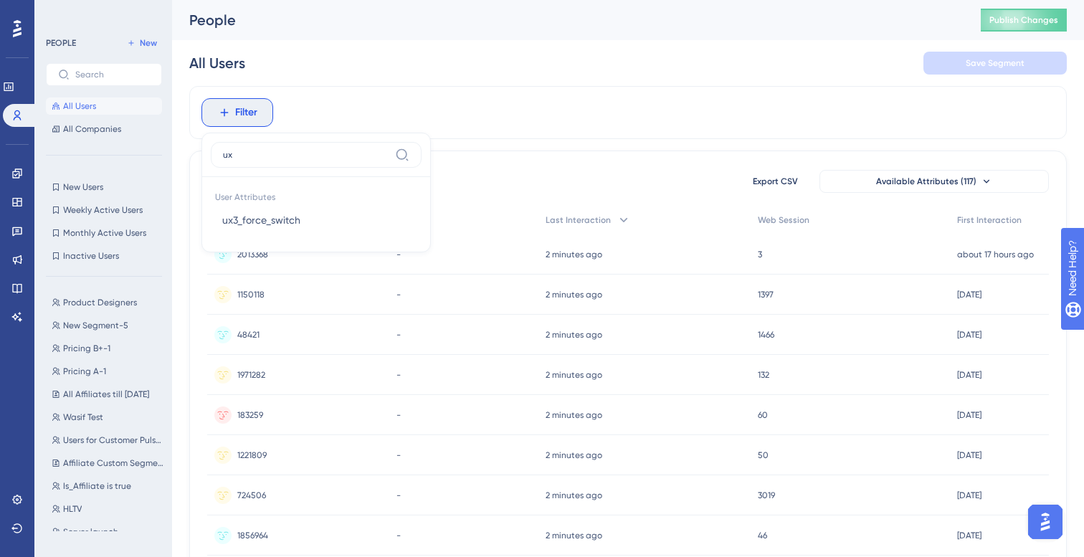
type input "u"
type input "ux3"
click at [384, 84] on div "All Users Save Segment" at bounding box center [627, 63] width 877 height 46
click at [247, 120] on span "Filter" at bounding box center [246, 112] width 22 height 17
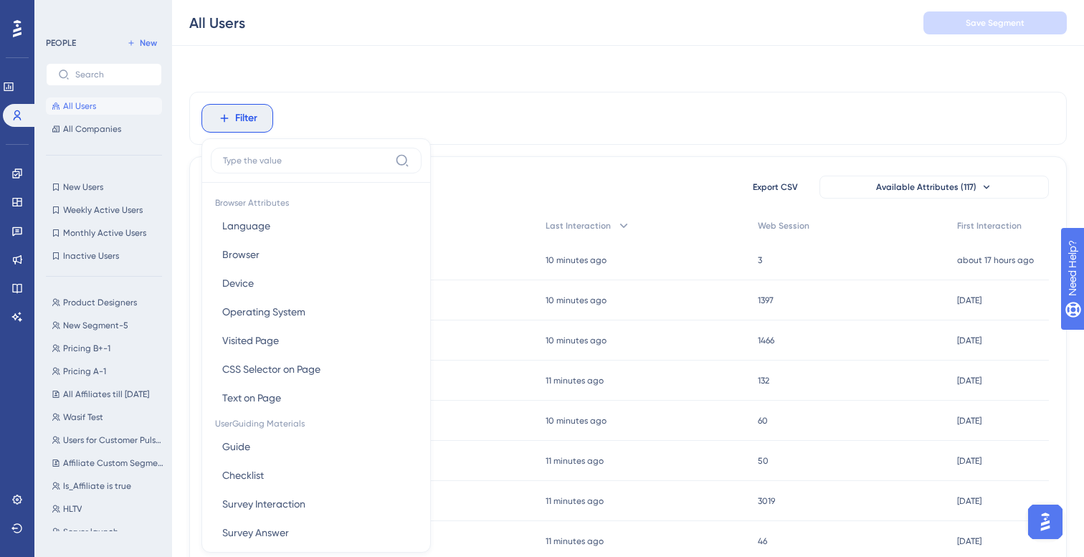
scroll to position [61, 0]
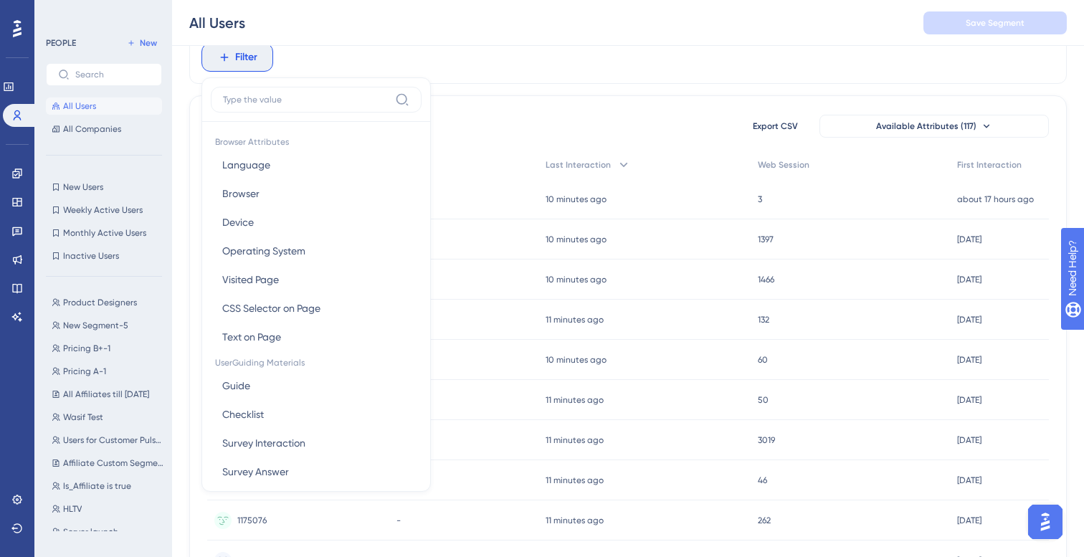
click at [406, 68] on div "Filter Browser Attributes Language Language Browser Browser Device Device Opera…" at bounding box center [627, 57] width 877 height 53
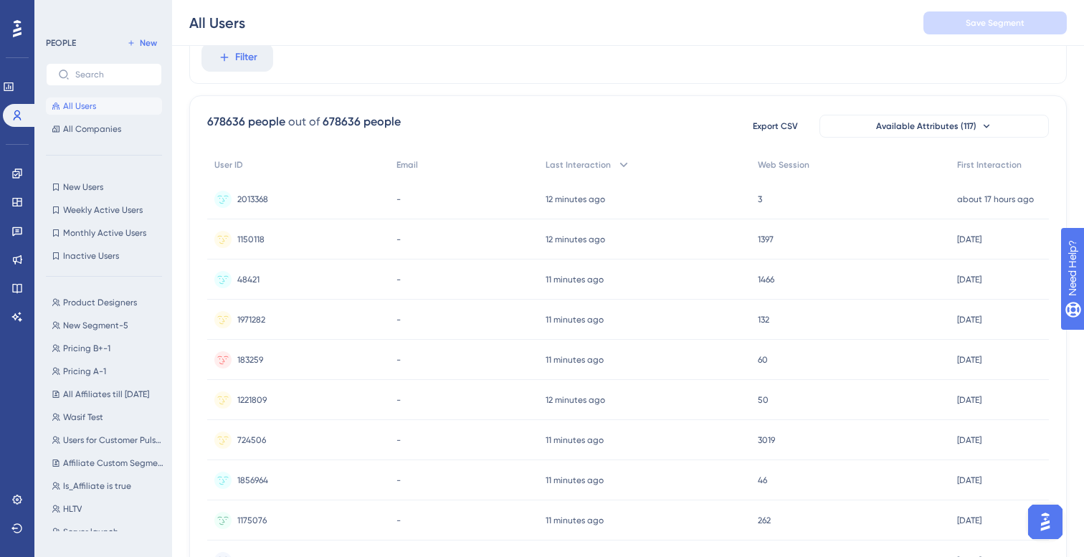
scroll to position [0, 0]
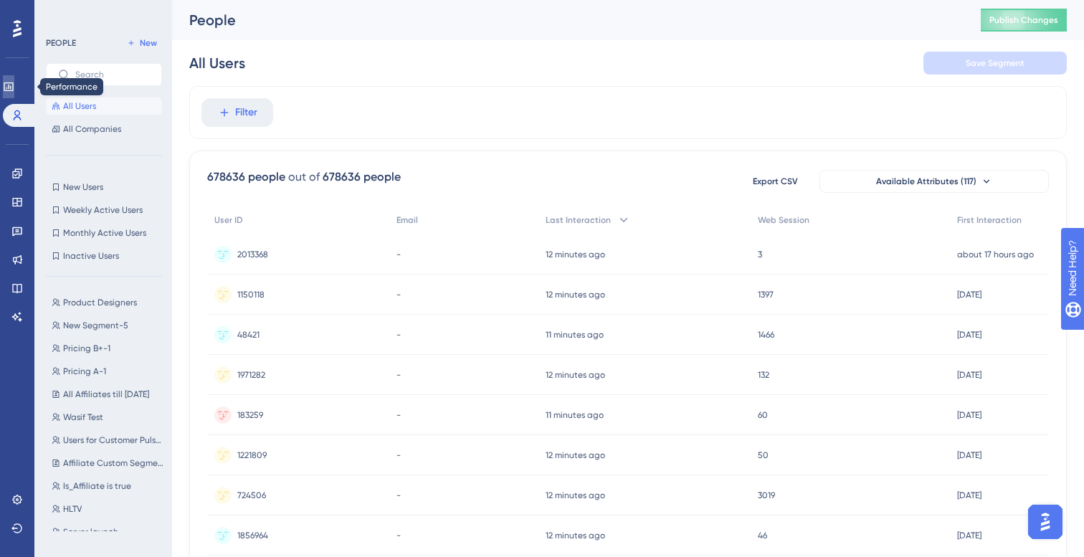
click at [14, 88] on link at bounding box center [8, 86] width 11 height 23
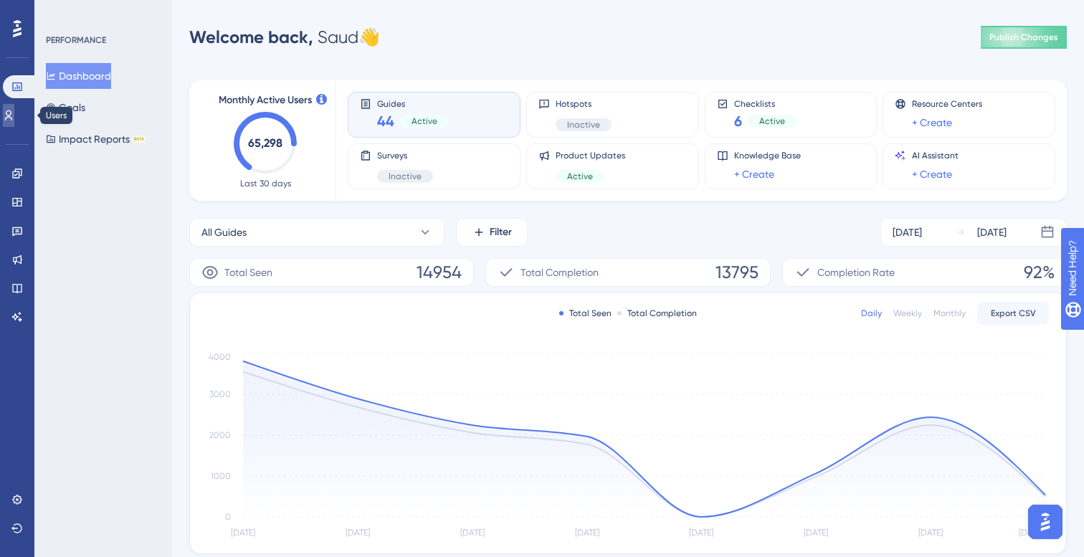
click at [14, 116] on icon at bounding box center [8, 115] width 11 height 11
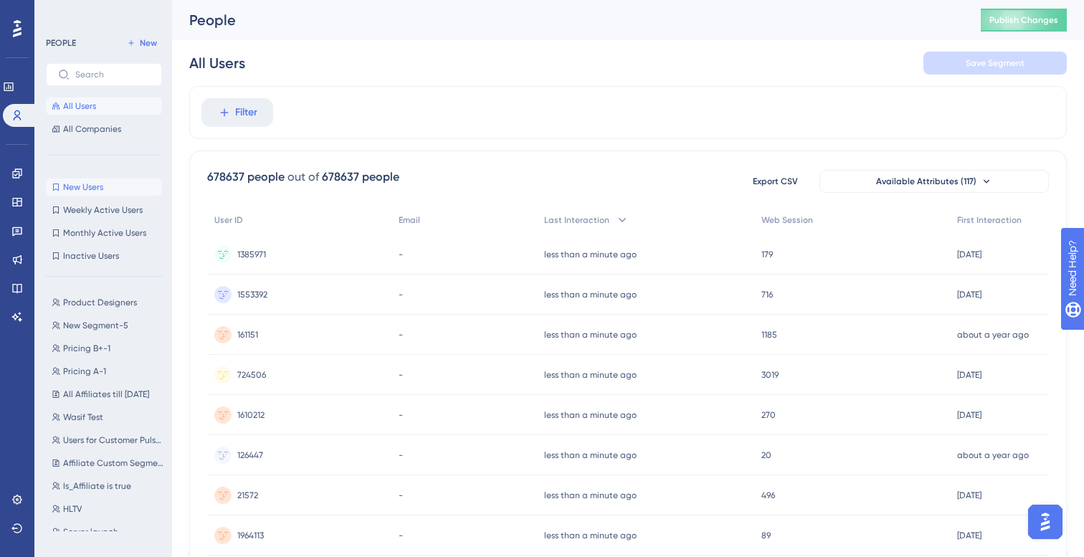
click at [113, 180] on button "New Users New Users" at bounding box center [104, 187] width 116 height 17
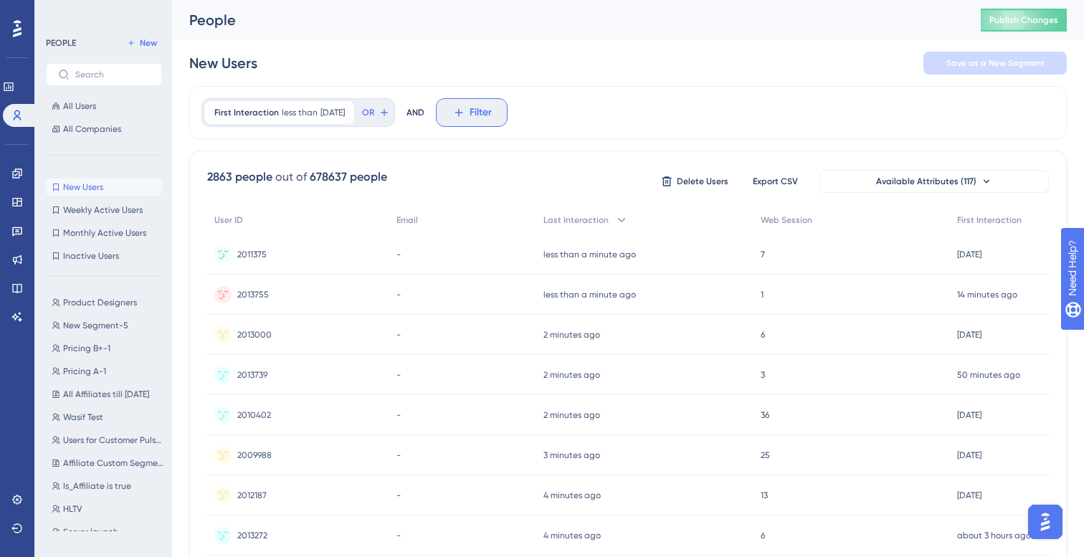
click at [508, 112] on button "Filter" at bounding box center [472, 112] width 72 height 29
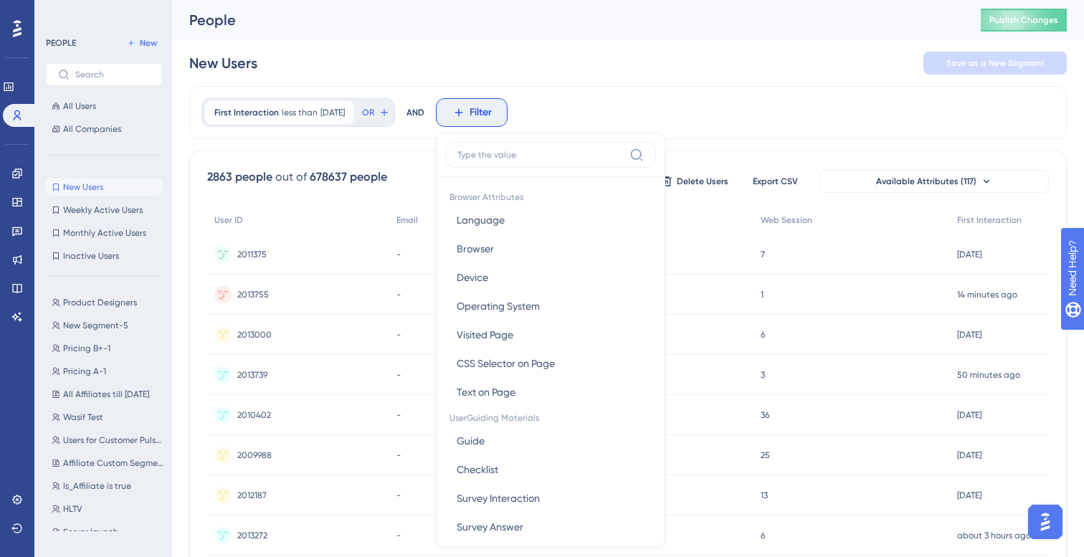
scroll to position [61, 0]
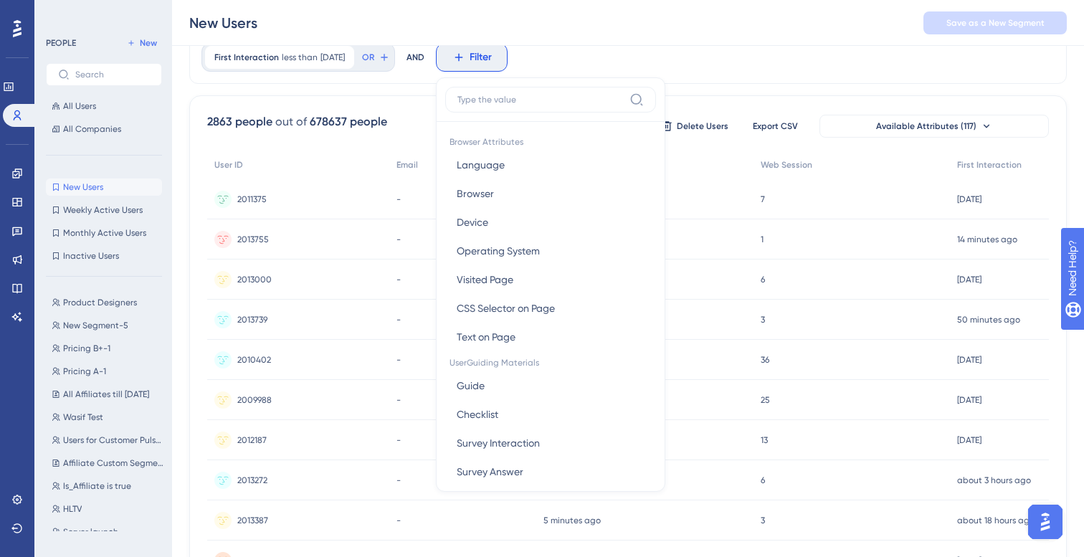
click at [703, 44] on div "New Users Save as a New Segment" at bounding box center [628, 23] width 912 height 46
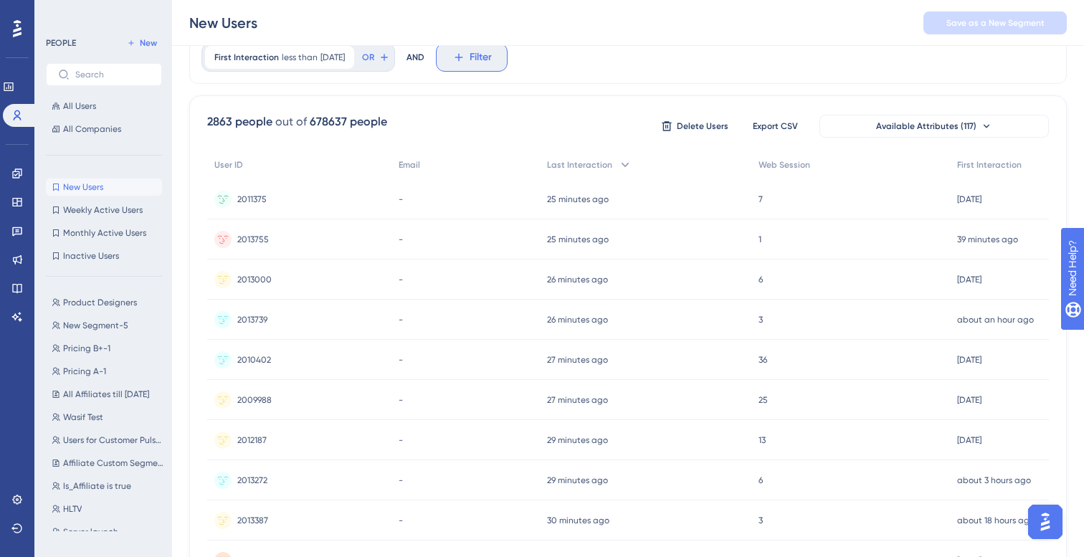
click at [492, 59] on span "Filter" at bounding box center [481, 57] width 22 height 17
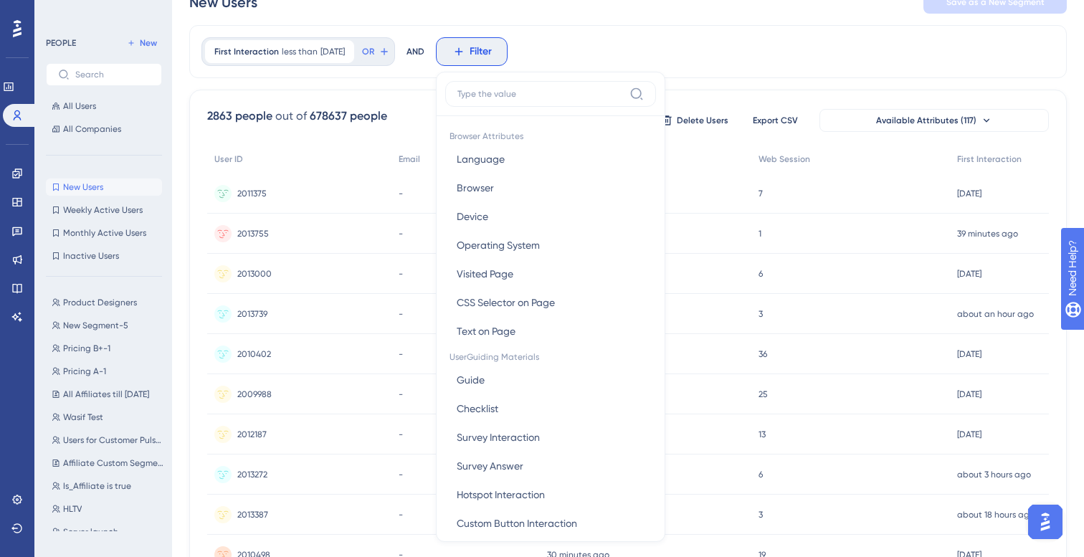
scroll to position [32, 0]
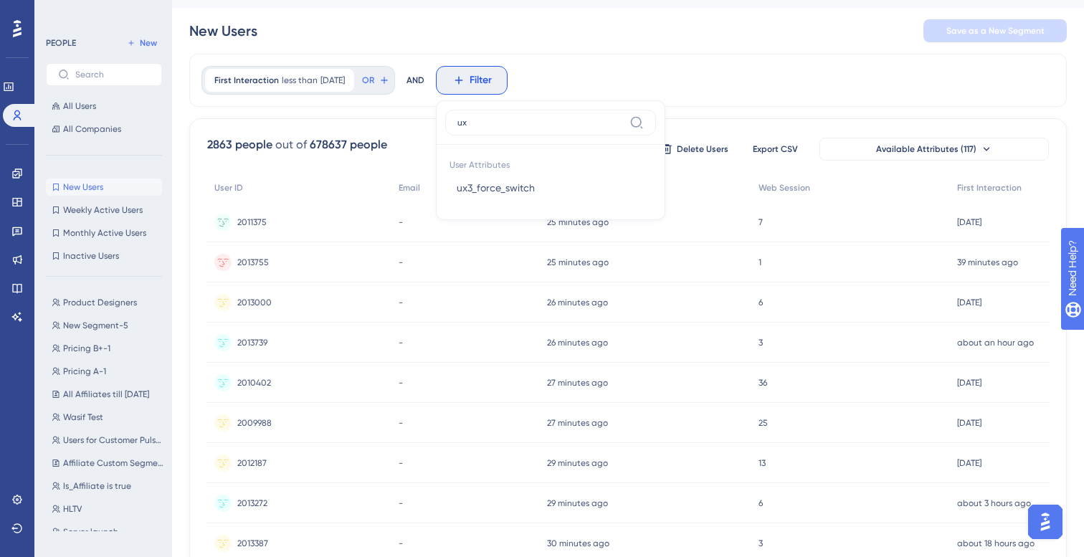
type input "u"
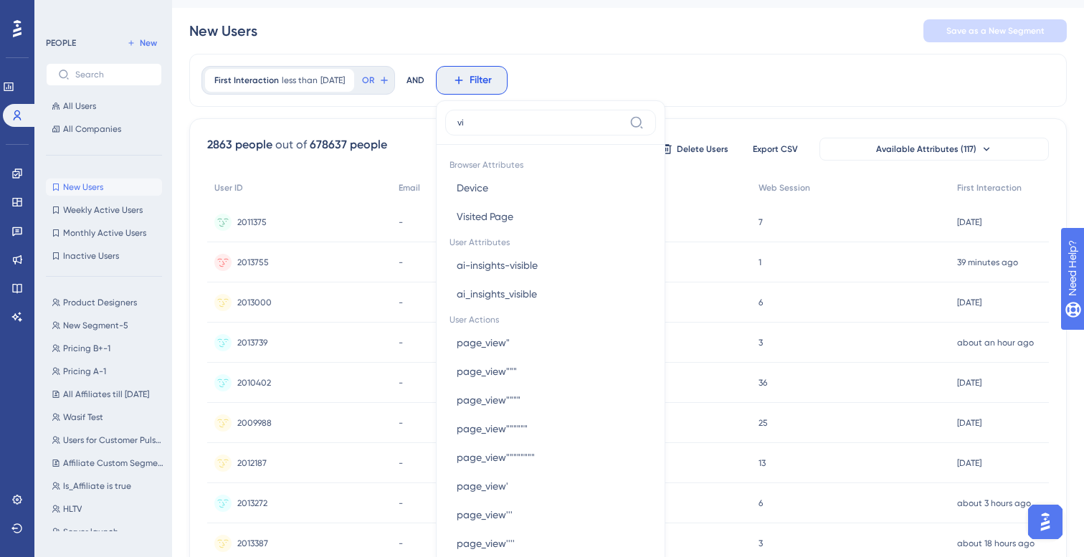
type input "v"
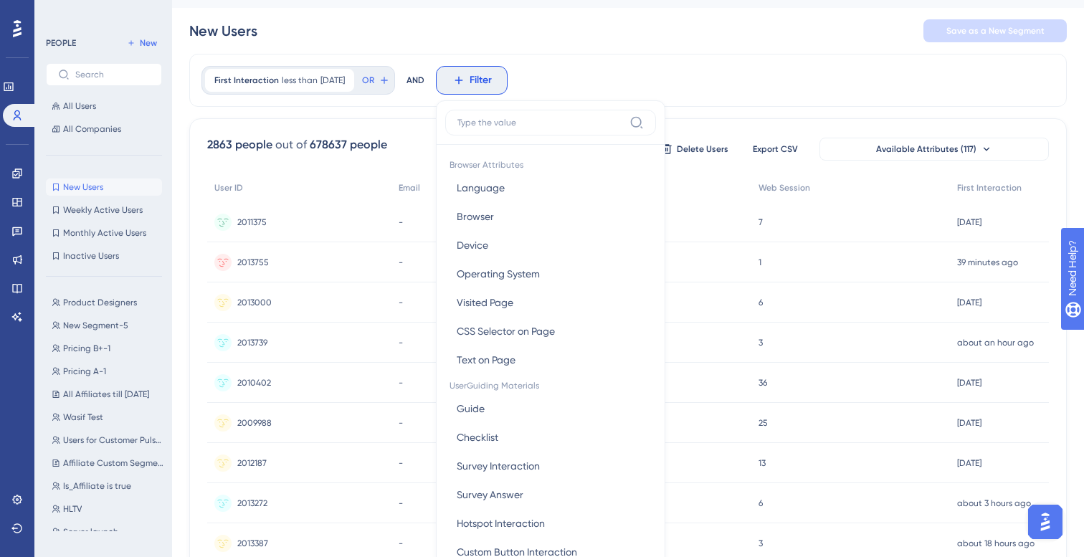
click at [559, 114] on label at bounding box center [550, 123] width 211 height 26
click at [559, 117] on input at bounding box center [540, 122] width 166 height 11
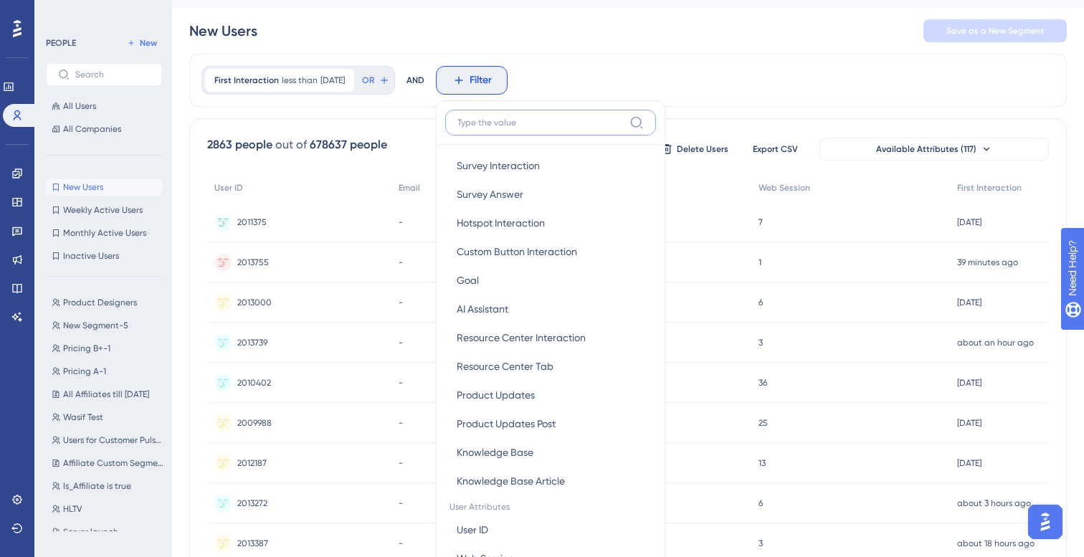
scroll to position [0, 0]
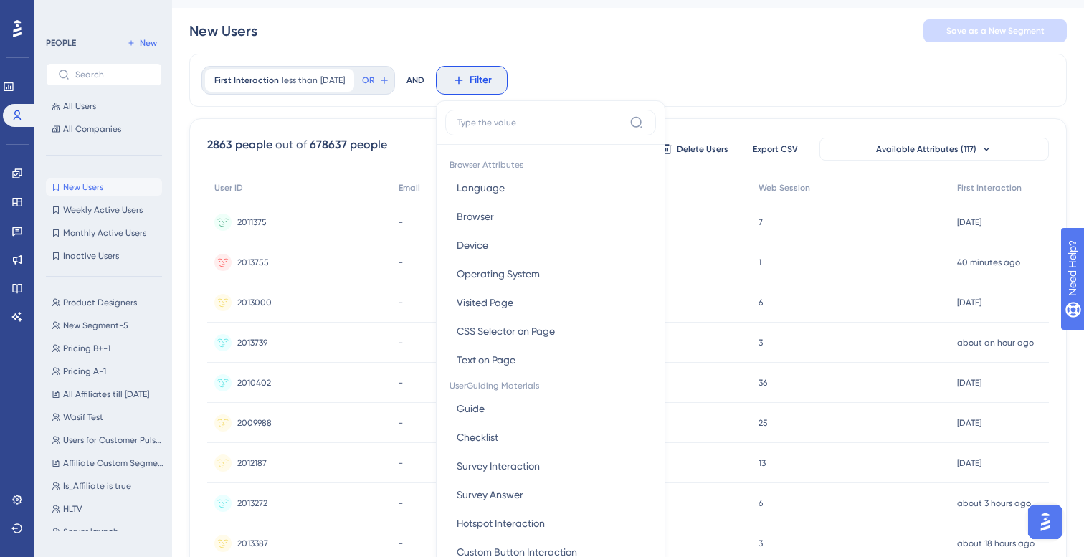
click at [638, 60] on div "First Interaction less than [DATE] [DATE] Remove OR AND Filter Browser Attribut…" at bounding box center [627, 80] width 877 height 53
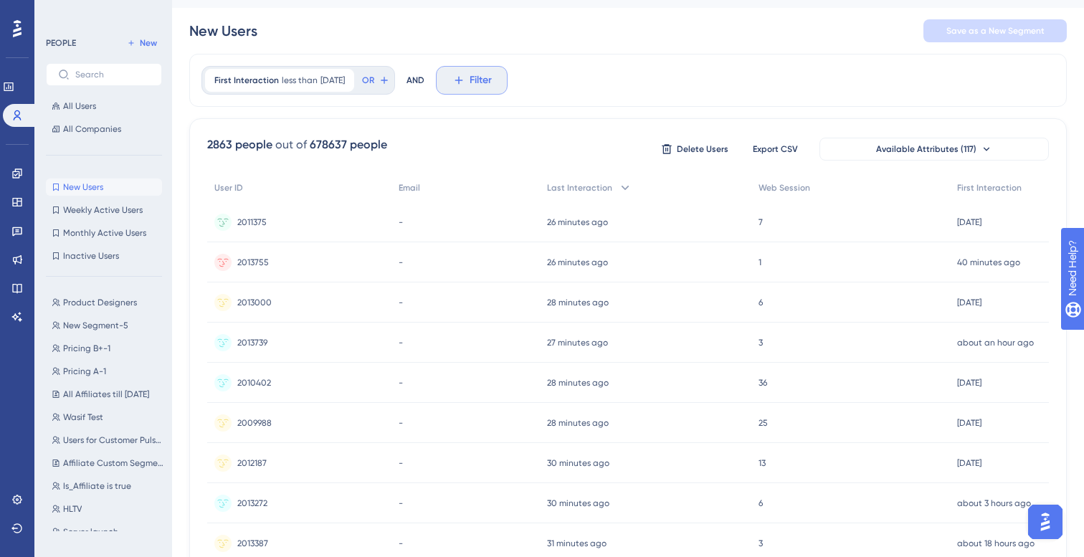
click at [508, 82] on button "Filter" at bounding box center [472, 80] width 72 height 29
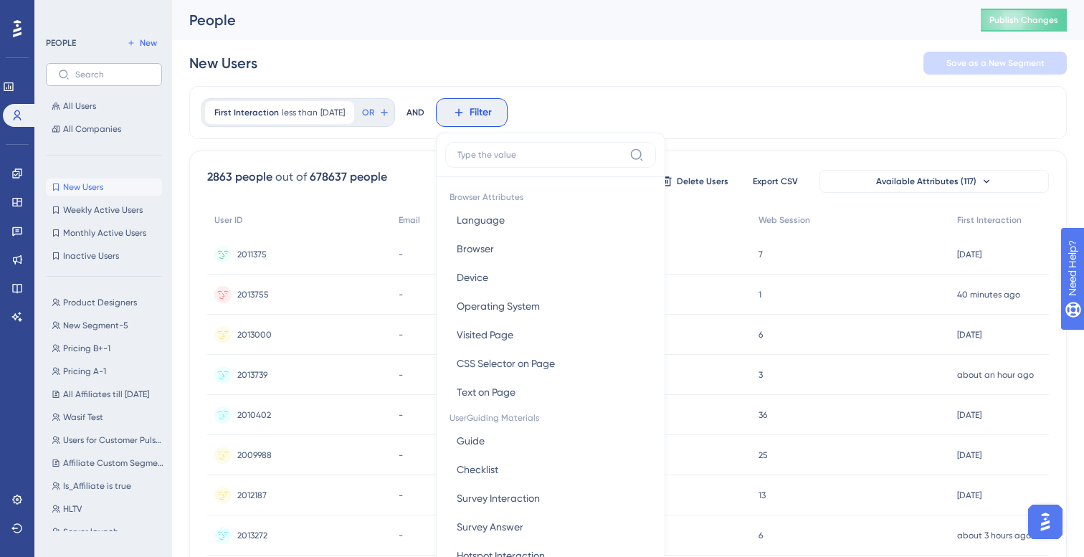
click at [112, 82] on label at bounding box center [104, 74] width 116 height 23
click at [112, 80] on input "text" at bounding box center [112, 75] width 75 height 10
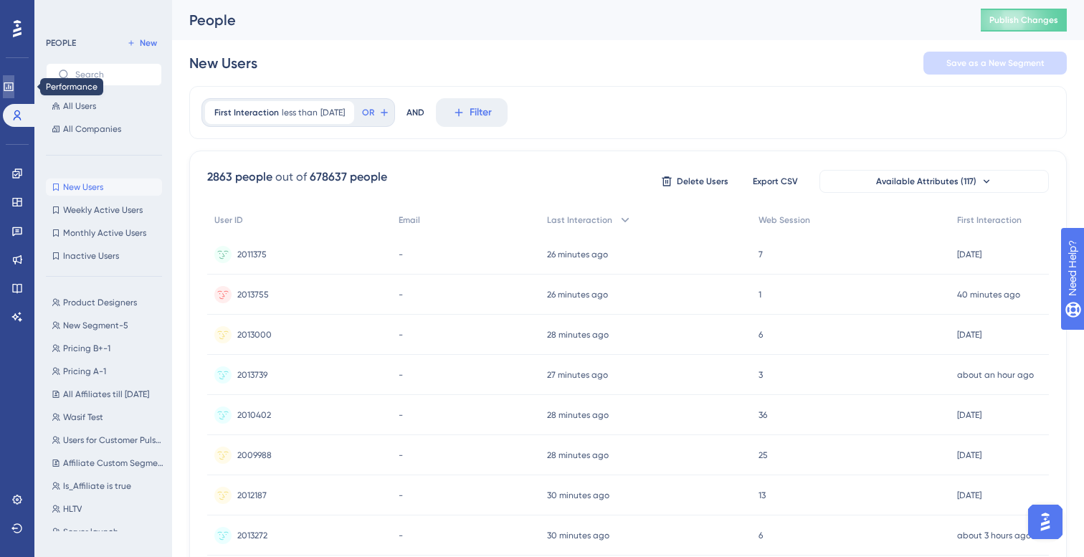
click at [13, 90] on icon at bounding box center [8, 86] width 9 height 9
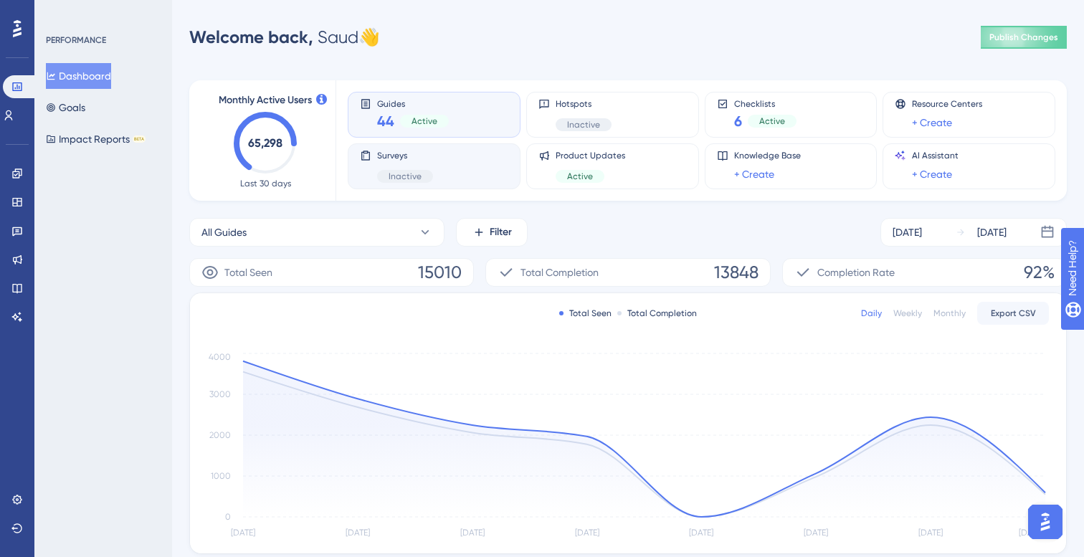
click at [457, 163] on div "Surveys Inactive" at bounding box center [434, 166] width 148 height 33
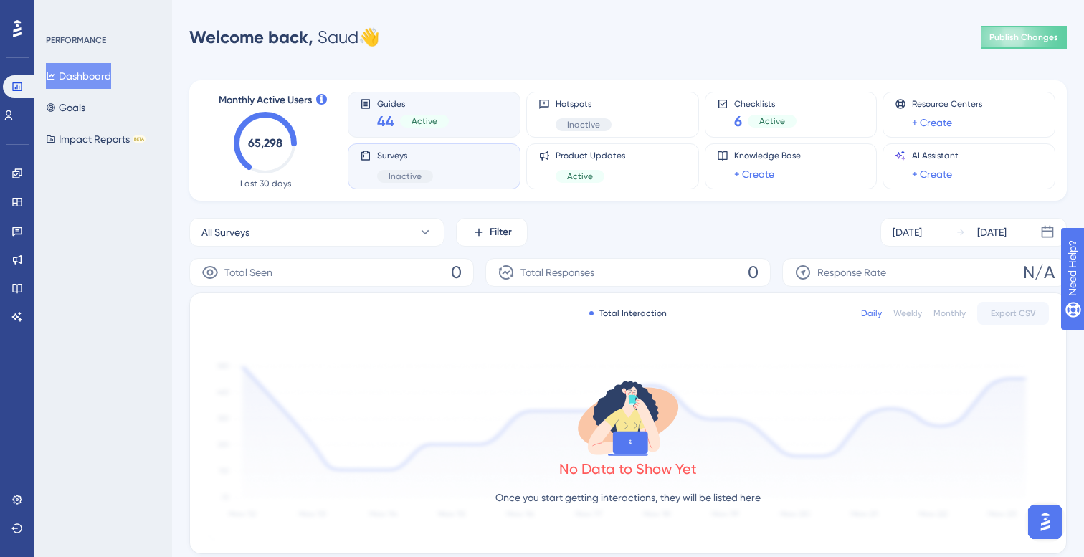
click at [475, 120] on div "Guides 44 Active" at bounding box center [434, 114] width 148 height 33
